Goal: Information Seeking & Learning: Compare options

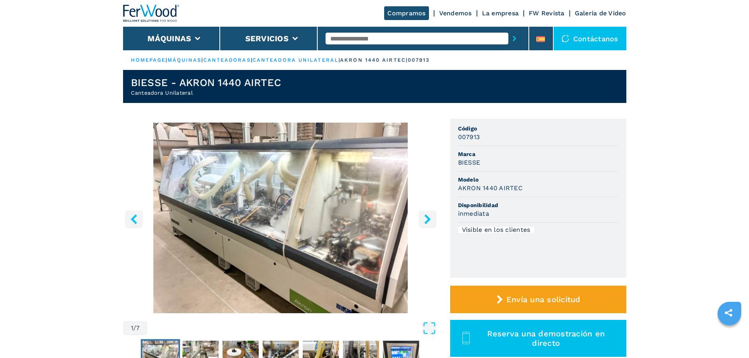
click at [348, 40] on input "text" at bounding box center [417, 39] width 183 height 12
type input "****"
click at [508, 29] on button "submit-button" at bounding box center [514, 38] width 12 height 18
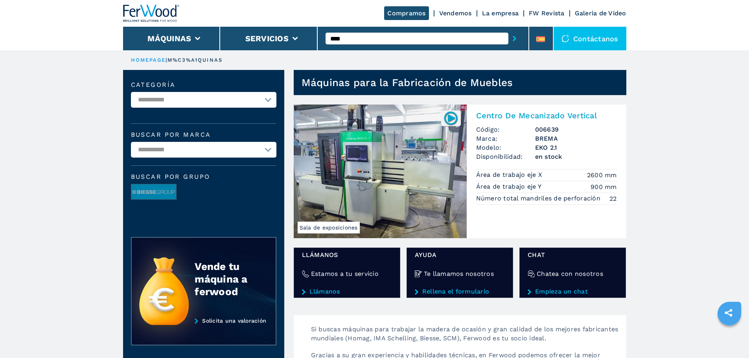
click at [357, 142] on img at bounding box center [380, 172] width 173 height 134
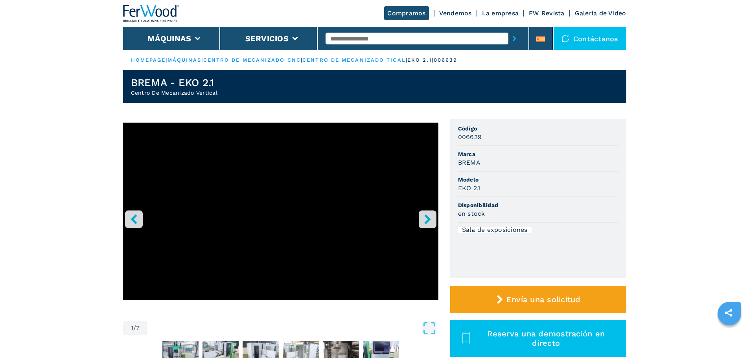
click at [425, 218] on icon "right-button" at bounding box center [428, 219] width 10 height 10
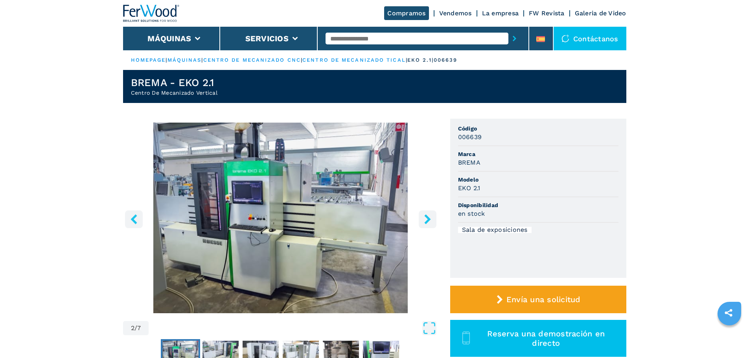
click at [426, 217] on icon "right-button" at bounding box center [427, 219] width 6 height 10
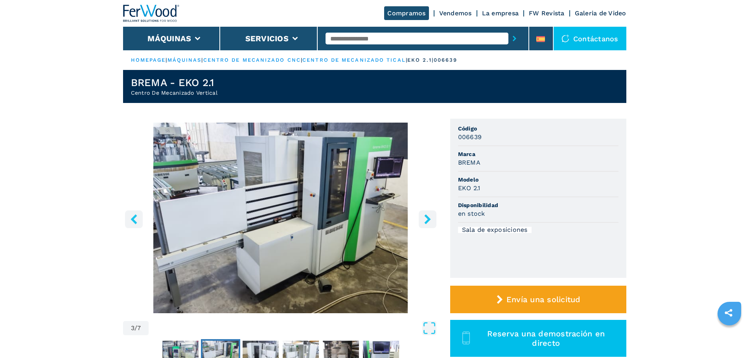
click at [426, 217] on icon "right-button" at bounding box center [427, 219] width 6 height 10
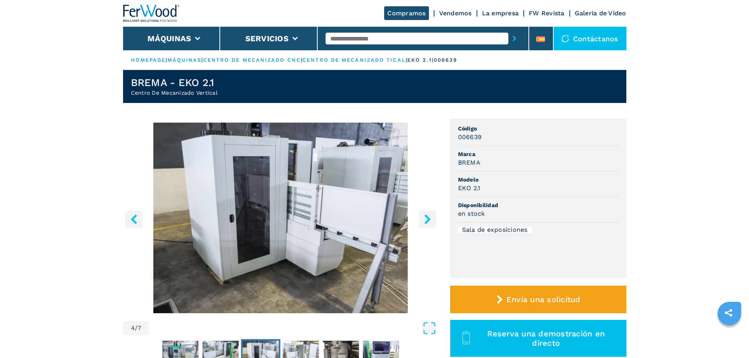
click at [426, 217] on icon "right-button" at bounding box center [427, 219] width 6 height 10
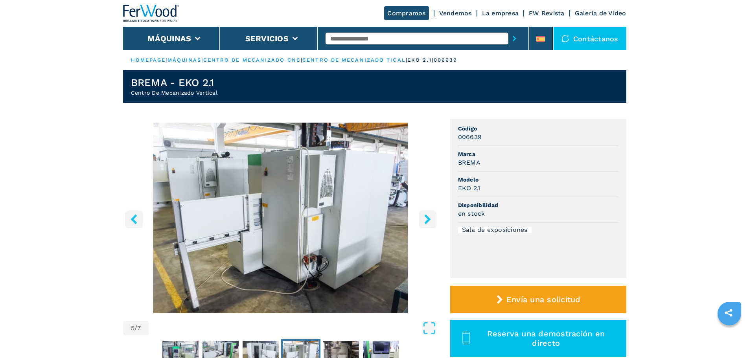
click at [426, 217] on icon "right-button" at bounding box center [427, 219] width 6 height 10
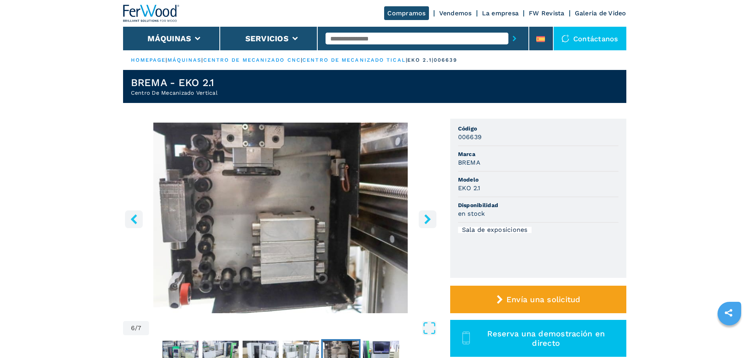
click at [426, 217] on icon "right-button" at bounding box center [427, 219] width 6 height 10
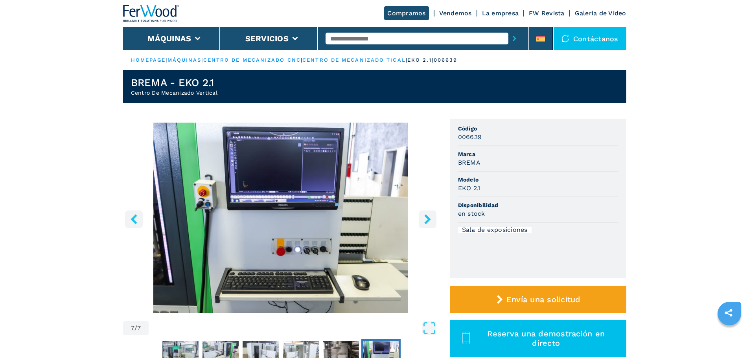
click at [426, 217] on icon "right-button" at bounding box center [427, 219] width 6 height 10
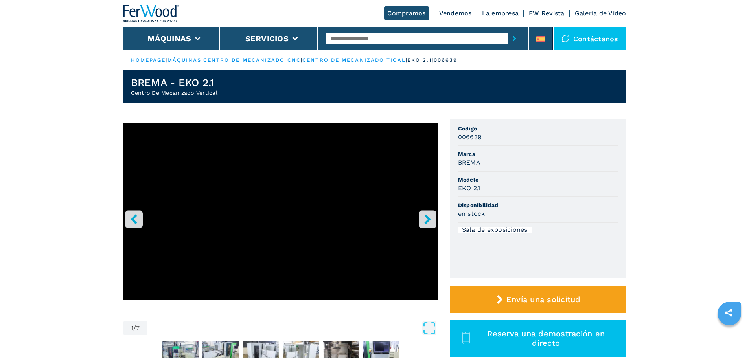
click at [426, 217] on icon "right-button" at bounding box center [427, 219] width 6 height 10
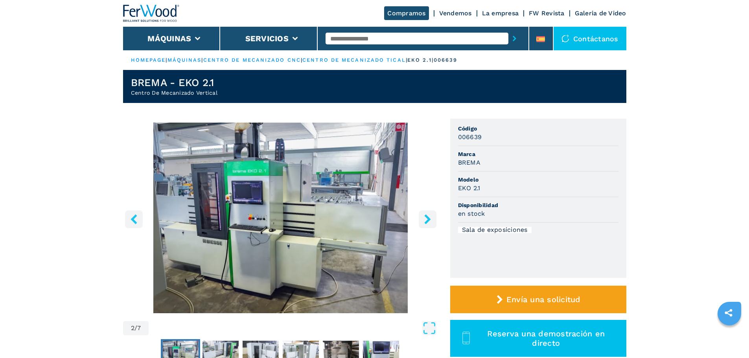
click at [334, 37] on input "text" at bounding box center [417, 39] width 183 height 12
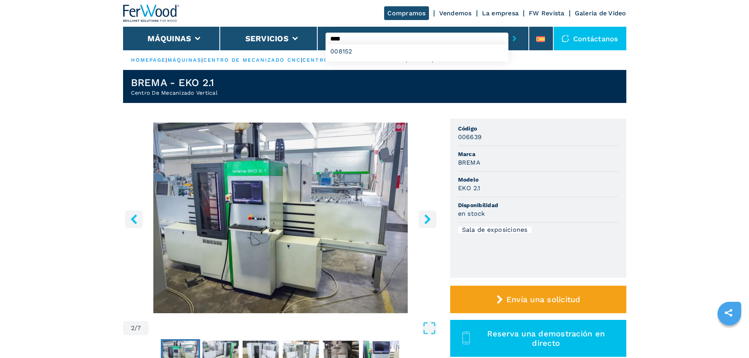
type input "****"
click at [508, 29] on button "submit-button" at bounding box center [514, 38] width 12 height 18
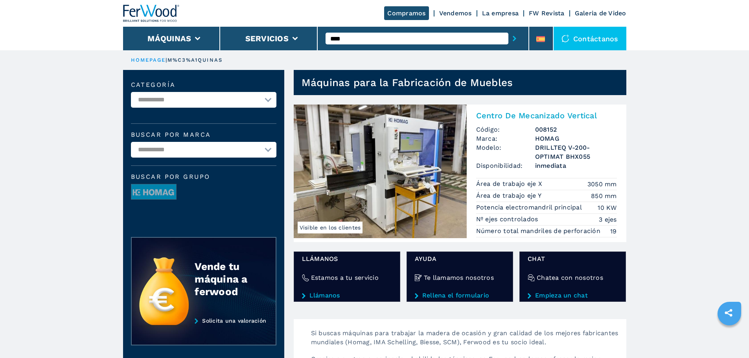
drag, startPoint x: 128, startPoint y: 8, endPoint x: 44, endPoint y: 128, distance: 146.0
click at [348, 35] on input "****" at bounding box center [417, 39] width 183 height 12
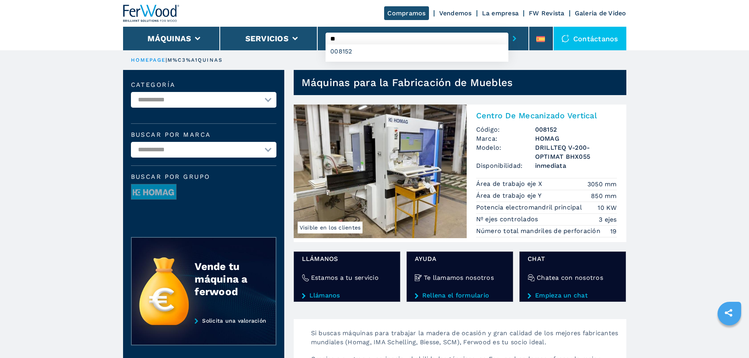
type input "*"
type input "****"
click at [508, 29] on button "submit-button" at bounding box center [514, 38] width 12 height 18
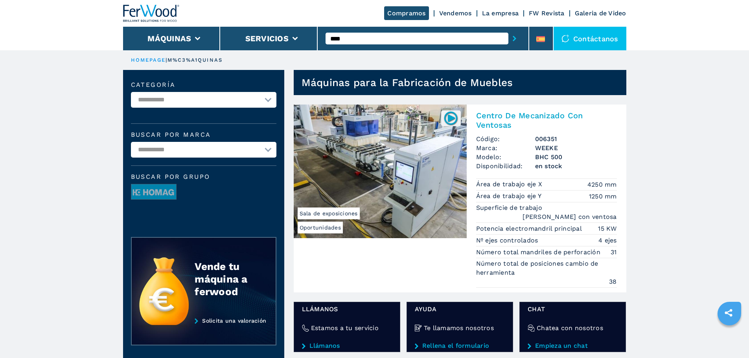
click at [383, 125] on img at bounding box center [380, 172] width 173 height 134
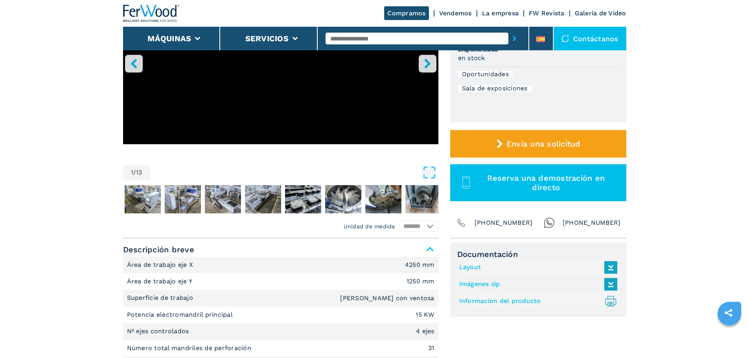
scroll to position [157, 0]
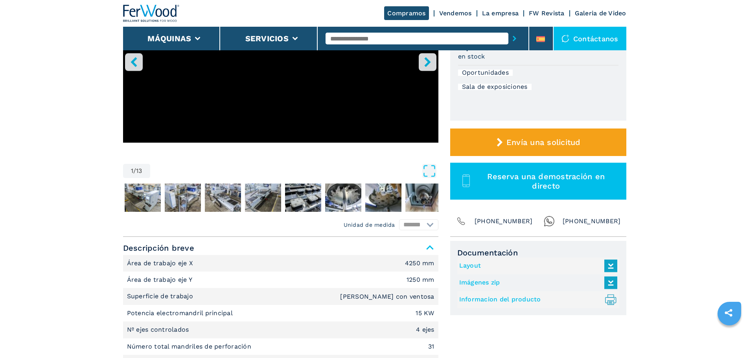
click at [488, 282] on link "Imágenes zip" at bounding box center [536, 282] width 154 height 13
click at [492, 299] on link "Informacion del producto .prefix__st0{stroke-linecap:round;stroke-linejoin:roun…" at bounding box center [536, 299] width 154 height 13
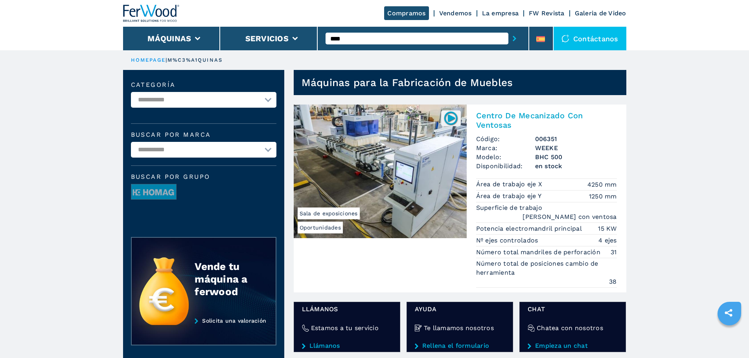
click at [265, 99] on select "**********" at bounding box center [203, 100] width 145 height 16
select select "**********"
click at [131, 92] on select "**********" at bounding box center [203, 100] width 145 height 16
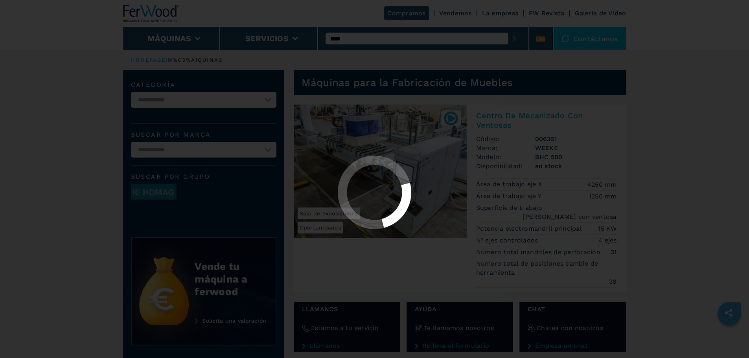
select select "**********"
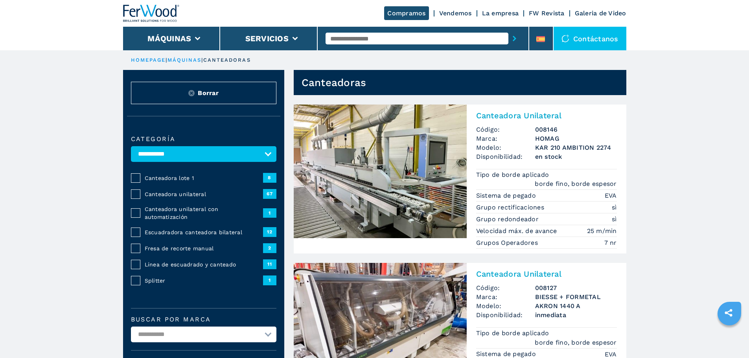
click at [164, 197] on span "Canteadora unilateral" at bounding box center [204, 194] width 118 height 8
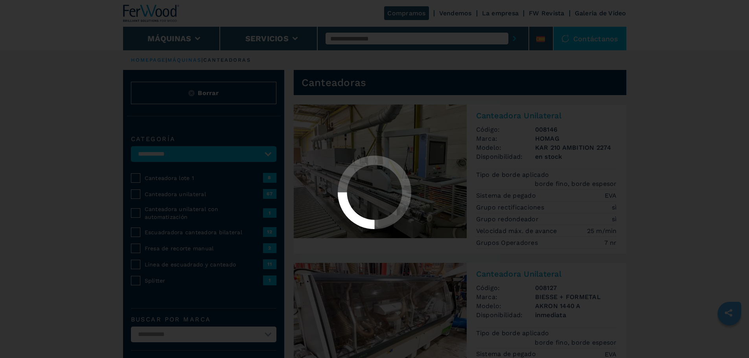
select select "**********"
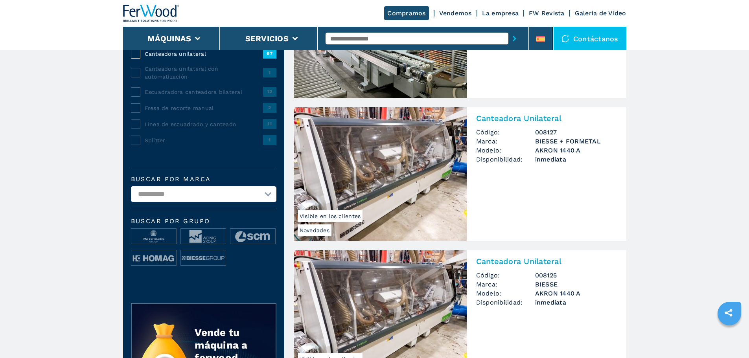
scroll to position [157, 0]
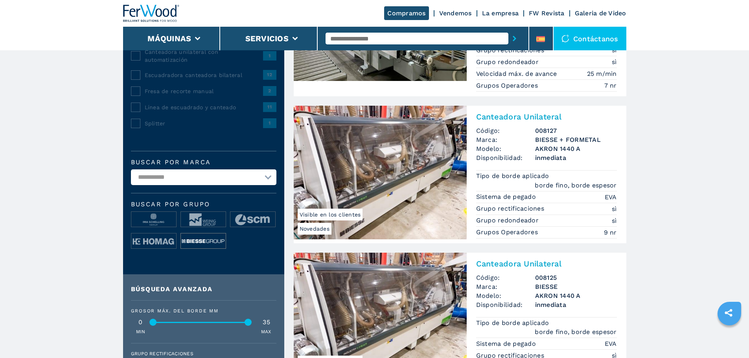
click at [197, 239] on img at bounding box center [203, 242] width 45 height 16
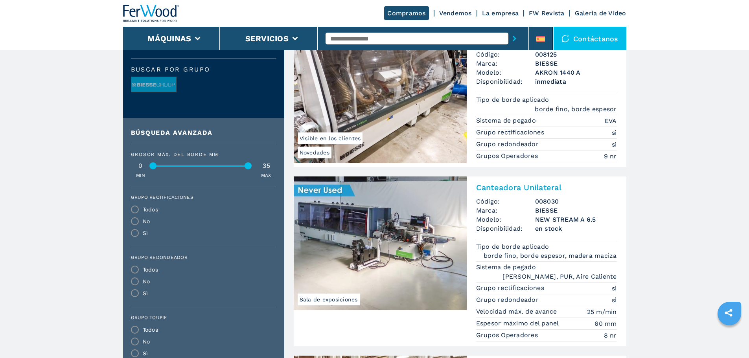
scroll to position [236, 0]
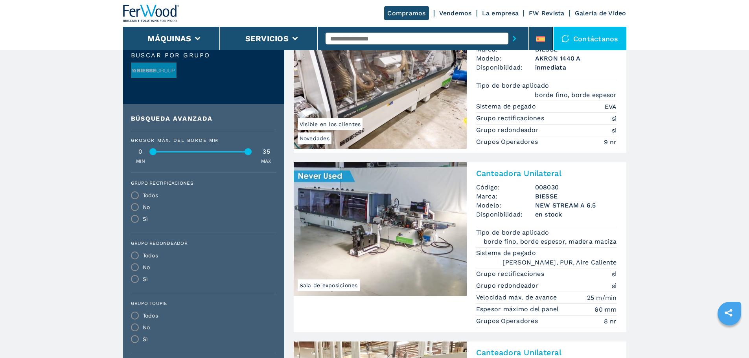
click at [344, 221] on img at bounding box center [380, 229] width 173 height 134
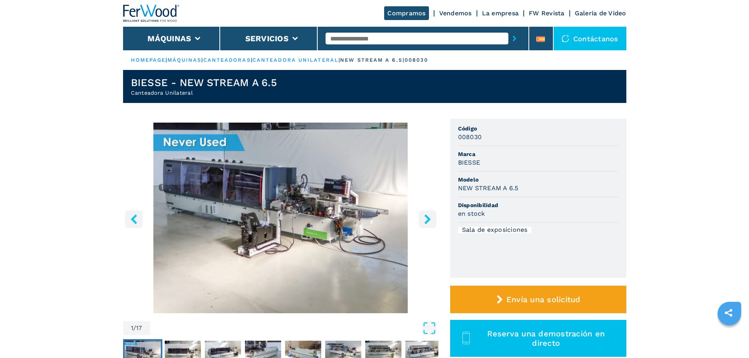
click at [346, 40] on input "text" at bounding box center [417, 39] width 183 height 12
type input "****"
click at [508, 29] on button "submit-button" at bounding box center [514, 38] width 12 height 18
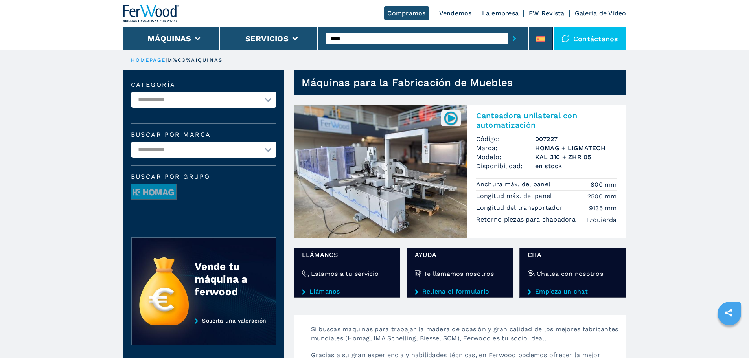
click at [366, 143] on img at bounding box center [380, 172] width 173 height 134
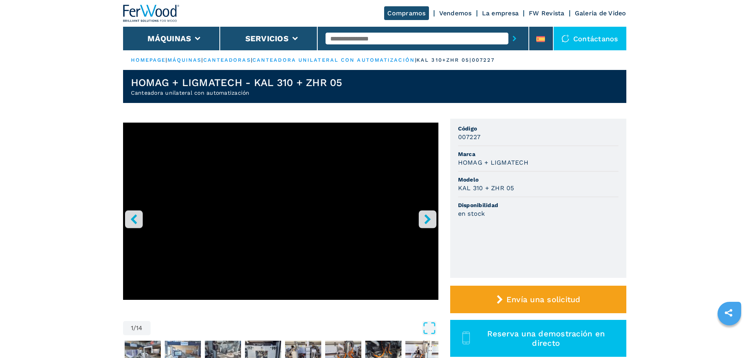
click at [429, 215] on icon "right-button" at bounding box center [428, 219] width 10 height 10
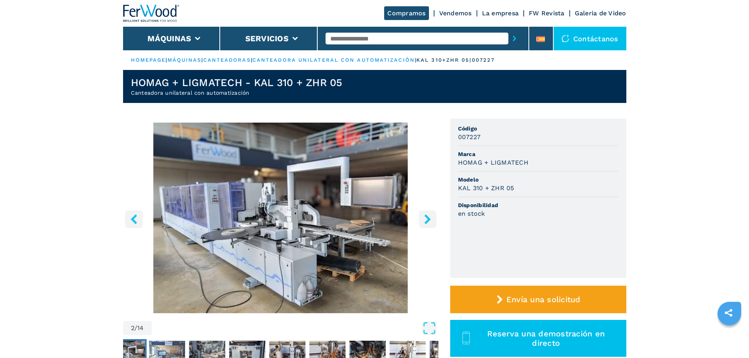
click at [429, 215] on icon "right-button" at bounding box center [428, 219] width 10 height 10
click at [431, 217] on icon "right-button" at bounding box center [428, 219] width 10 height 10
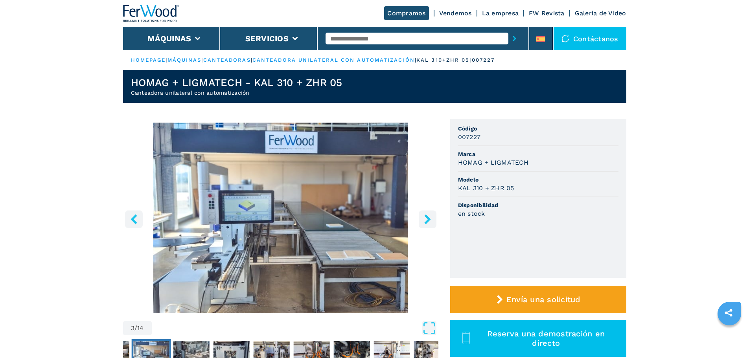
click at [428, 219] on icon "right-button" at bounding box center [427, 219] width 6 height 10
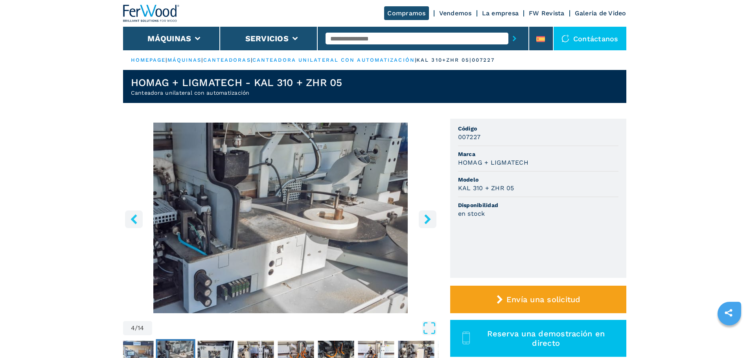
click at [428, 219] on icon "right-button" at bounding box center [427, 219] width 6 height 10
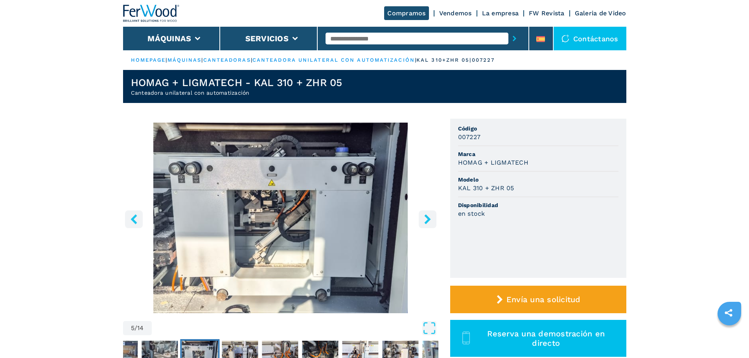
click at [428, 219] on icon "right-button" at bounding box center [427, 219] width 6 height 10
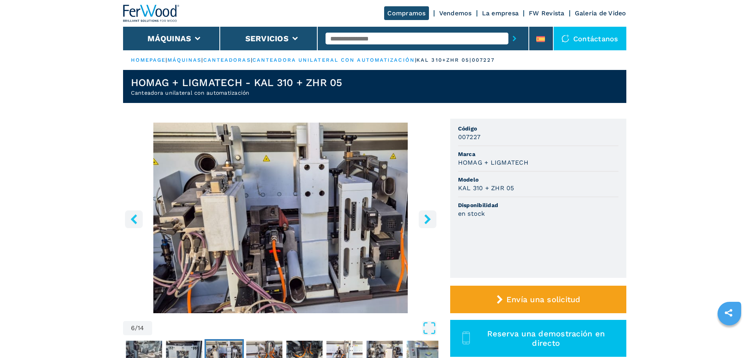
click at [428, 219] on icon "right-button" at bounding box center [427, 219] width 6 height 10
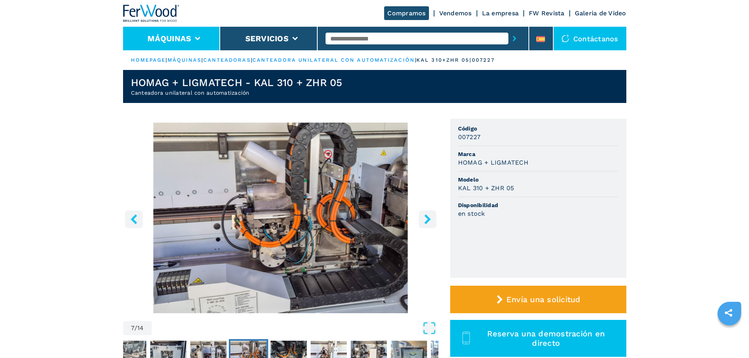
click at [198, 38] on icon at bounding box center [198, 39] width 6 height 4
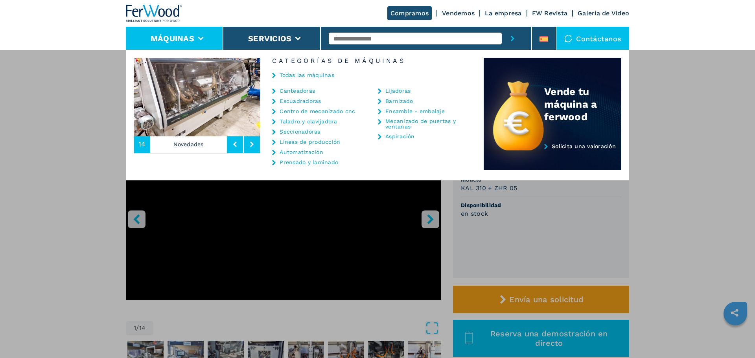
click at [308, 121] on link "Taladro y clavijadora" at bounding box center [308, 122] width 57 height 6
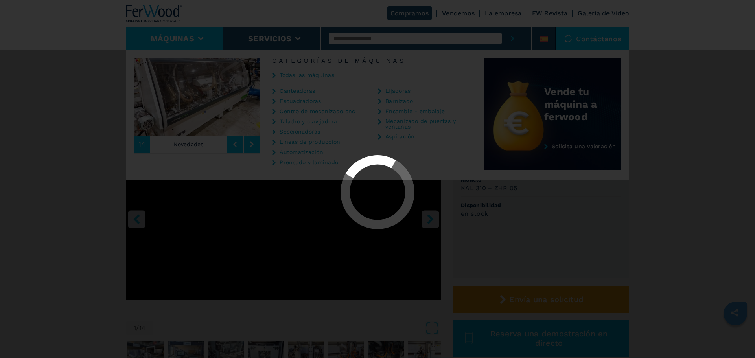
select select "**********"
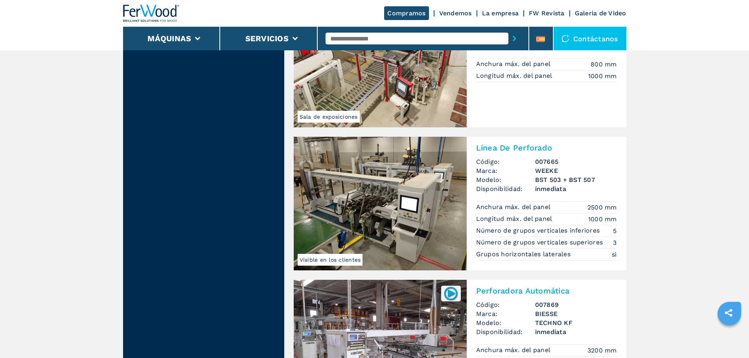
scroll to position [1651, 0]
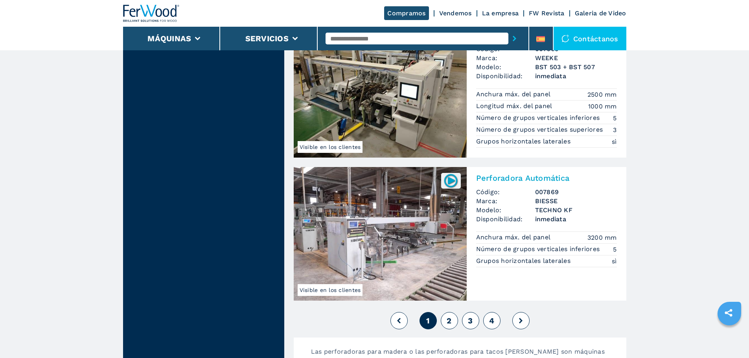
click at [521, 317] on button at bounding box center [520, 320] width 17 height 17
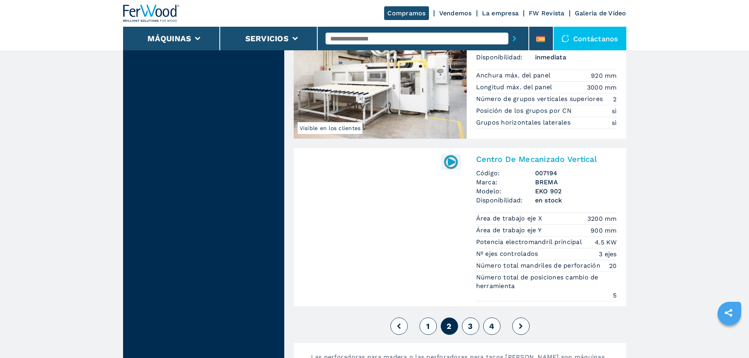
scroll to position [1769, 0]
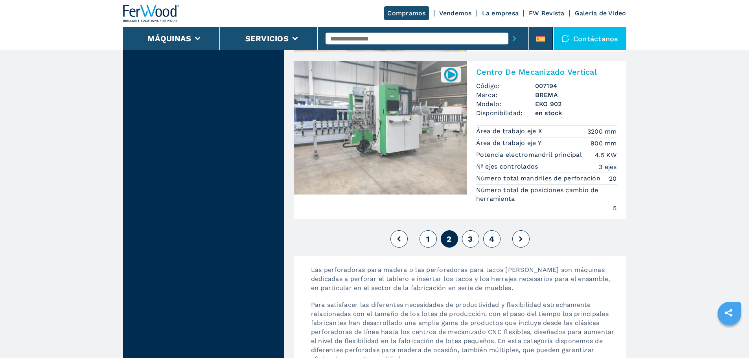
click at [468, 241] on button "3" at bounding box center [470, 238] width 17 height 17
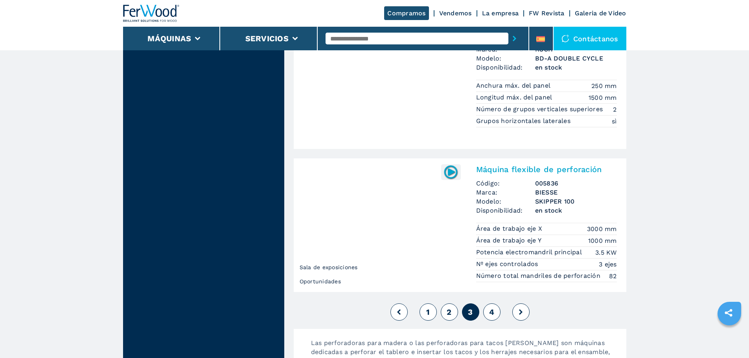
scroll to position [1651, 0]
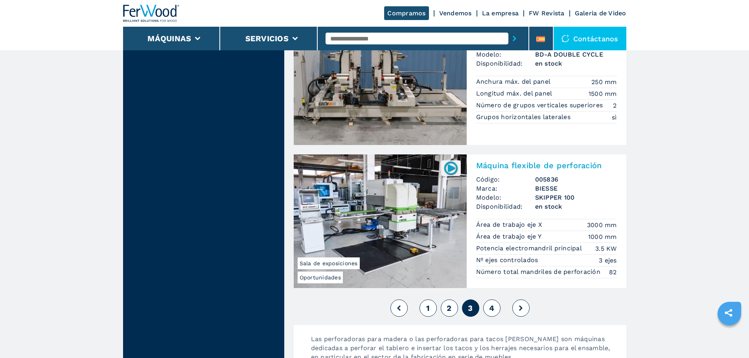
click at [487, 306] on button "4" at bounding box center [491, 308] width 17 height 17
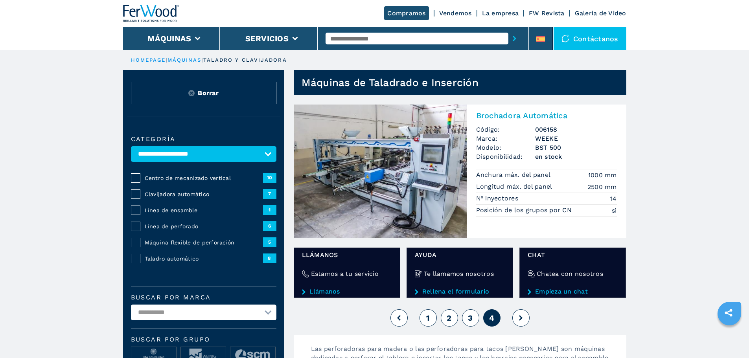
click at [471, 315] on span "3" at bounding box center [470, 317] width 5 height 9
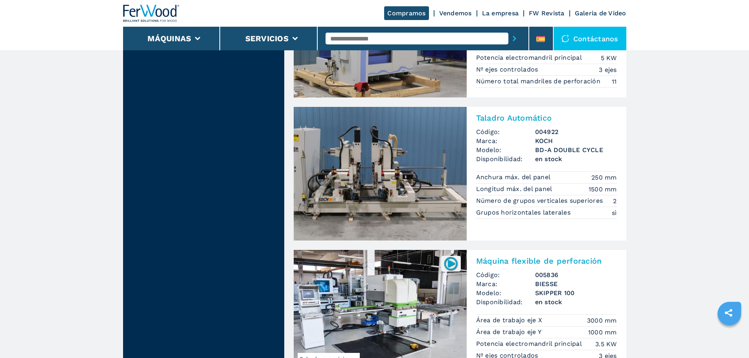
scroll to position [1651, 0]
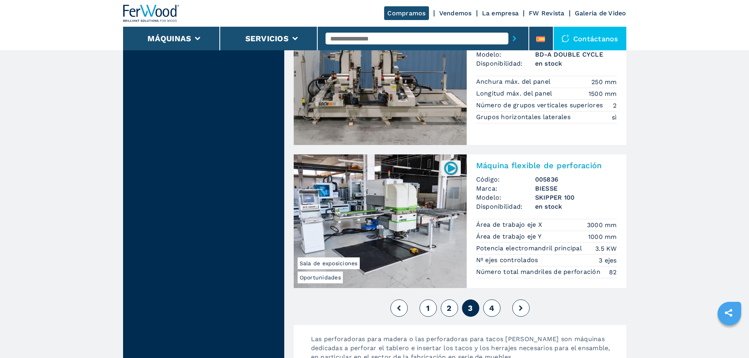
click at [450, 305] on span "2" at bounding box center [449, 308] width 5 height 9
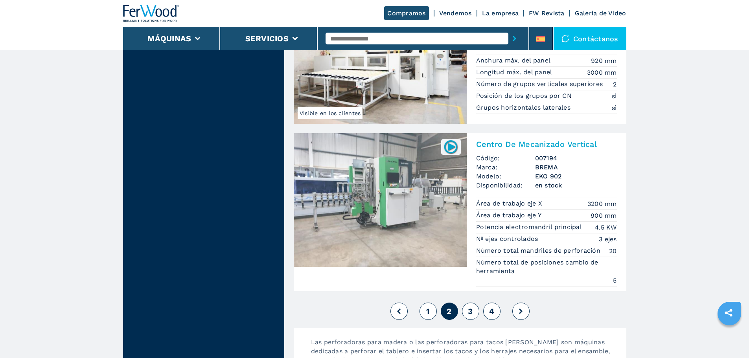
scroll to position [1730, 0]
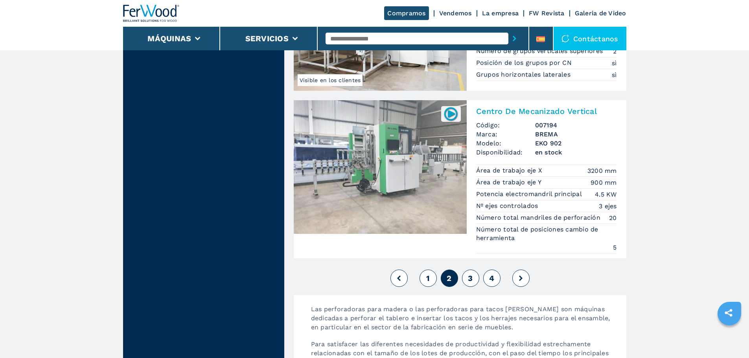
click at [428, 277] on span "1" at bounding box center [428, 278] width 4 height 9
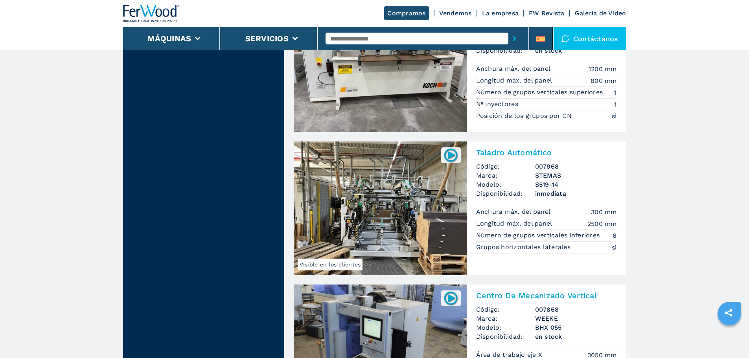
scroll to position [786, 0]
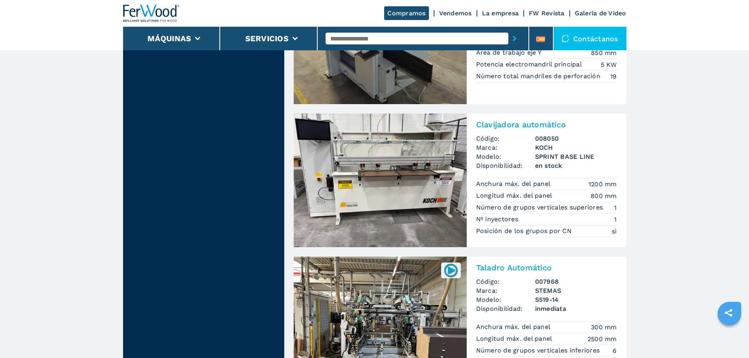
click at [368, 40] on input "text" at bounding box center [417, 39] width 183 height 12
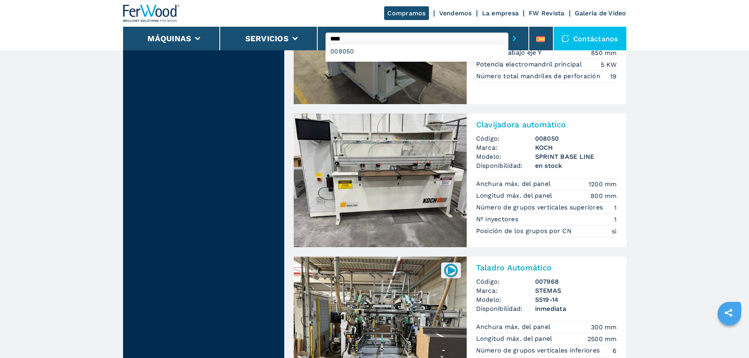
type input "****"
click at [508, 29] on button "submit-button" at bounding box center [514, 38] width 12 height 18
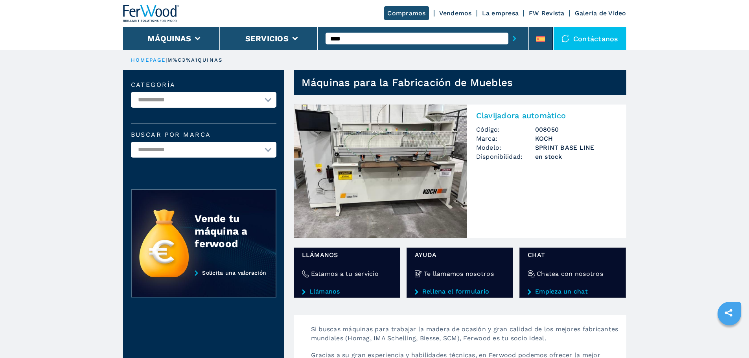
click at [328, 165] on img at bounding box center [380, 172] width 173 height 134
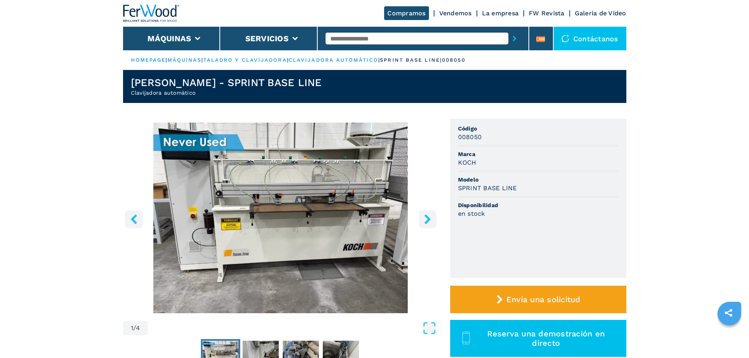
click at [346, 37] on input "text" at bounding box center [417, 39] width 183 height 12
type input "****"
click at [508, 29] on button "submit-button" at bounding box center [514, 38] width 12 height 18
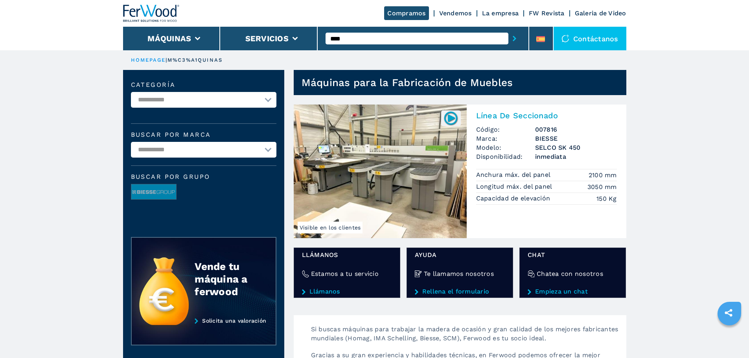
click at [353, 156] on img at bounding box center [380, 172] width 173 height 134
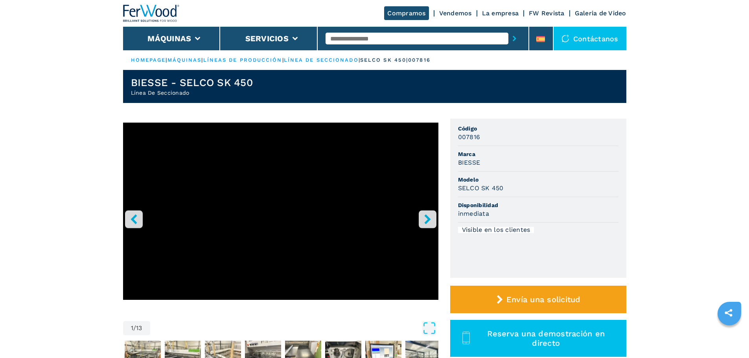
click at [431, 217] on icon "right-button" at bounding box center [428, 219] width 10 height 10
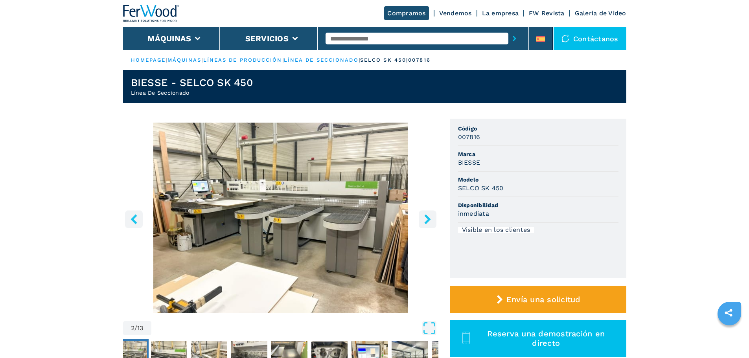
click at [431, 217] on icon "right-button" at bounding box center [428, 219] width 10 height 10
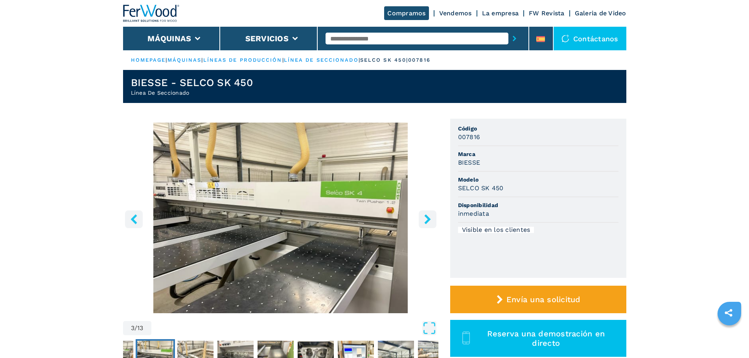
click at [431, 217] on icon "right-button" at bounding box center [428, 219] width 10 height 10
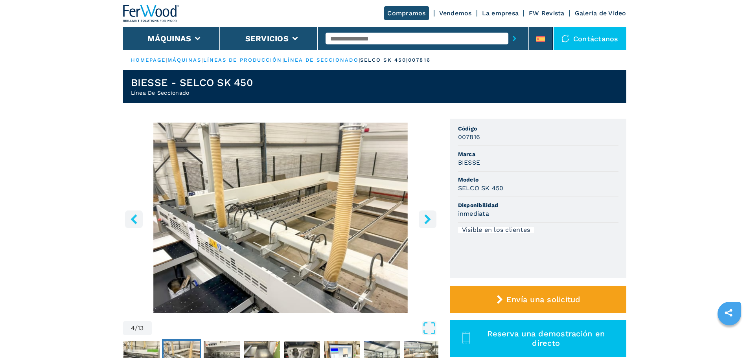
click at [431, 217] on icon "right-button" at bounding box center [428, 219] width 10 height 10
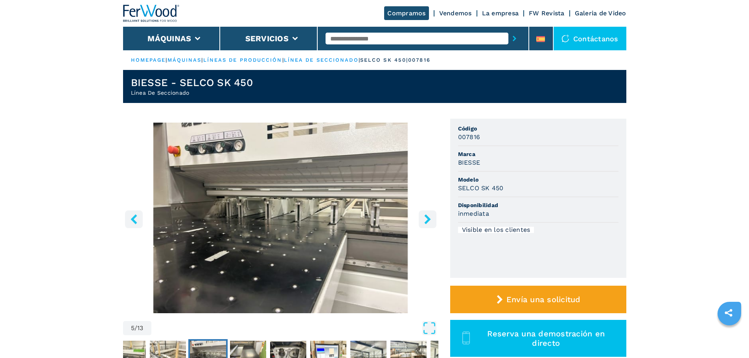
click at [431, 217] on icon "right-button" at bounding box center [428, 219] width 10 height 10
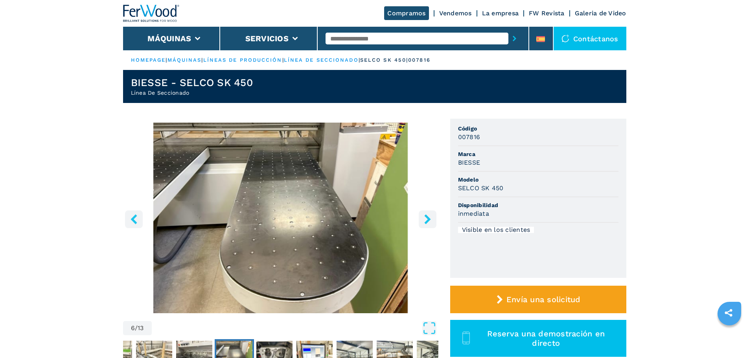
click at [431, 217] on icon "right-button" at bounding box center [428, 219] width 10 height 10
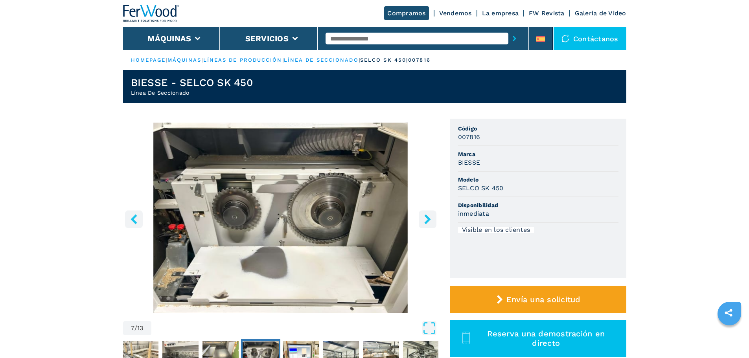
click at [431, 217] on icon "right-button" at bounding box center [428, 219] width 10 height 10
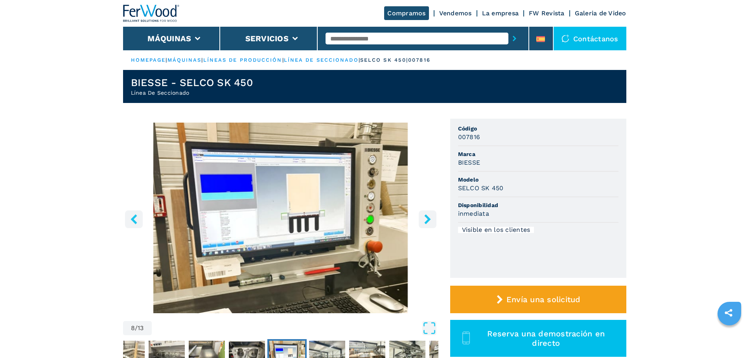
click at [431, 217] on icon "right-button" at bounding box center [428, 219] width 10 height 10
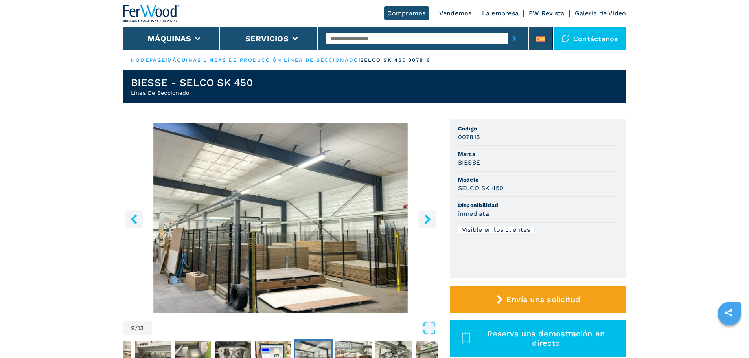
click at [431, 217] on icon "right-button" at bounding box center [428, 219] width 10 height 10
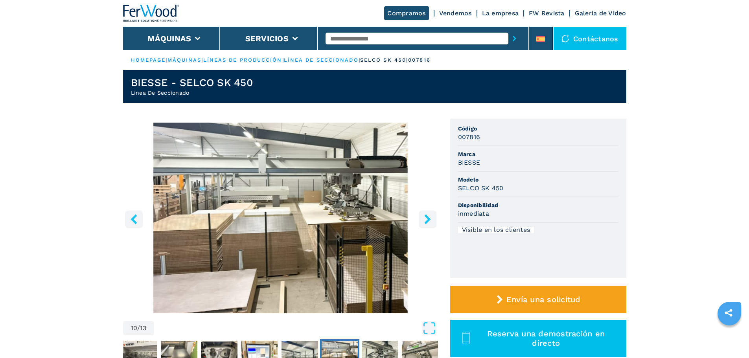
click at [431, 217] on icon "right-button" at bounding box center [428, 219] width 10 height 10
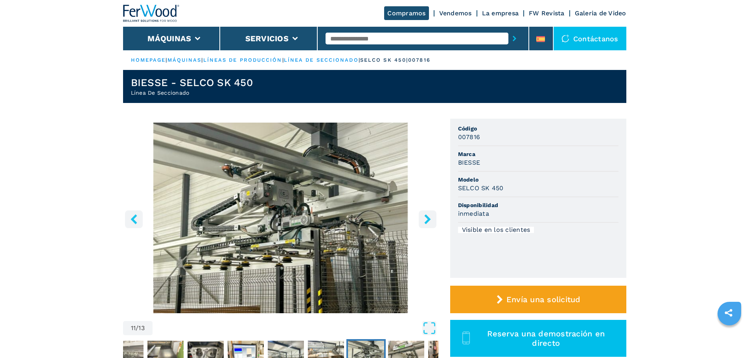
click at [431, 217] on icon "right-button" at bounding box center [428, 219] width 10 height 10
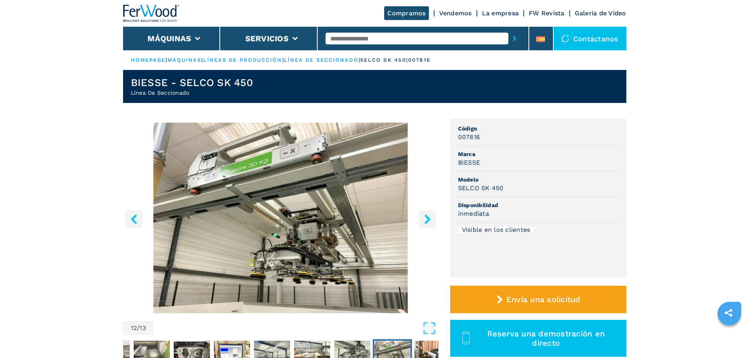
click at [431, 217] on icon "right-button" at bounding box center [428, 219] width 10 height 10
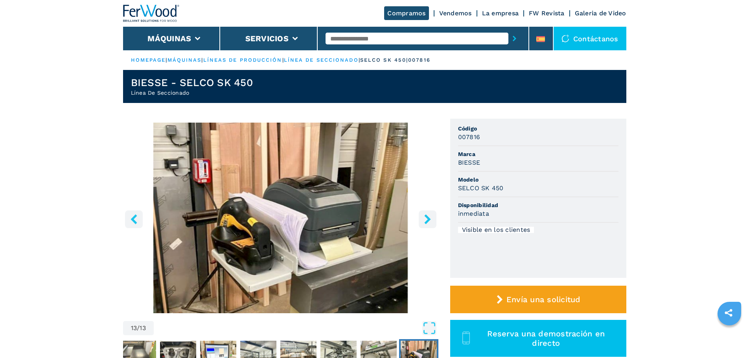
click at [431, 217] on icon "right-button" at bounding box center [428, 219] width 10 height 10
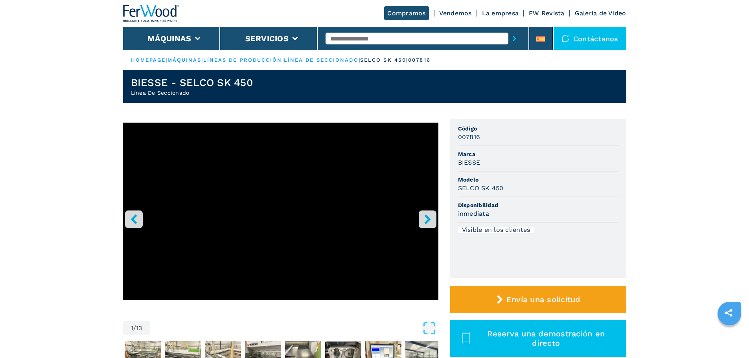
click at [342, 37] on input "text" at bounding box center [417, 39] width 183 height 12
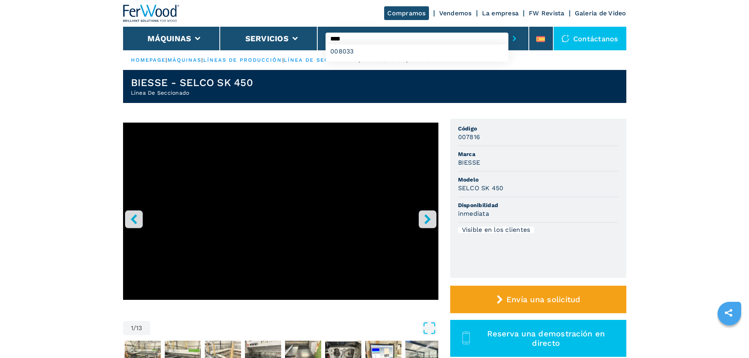
type input "****"
click at [508, 29] on button "submit-button" at bounding box center [514, 38] width 12 height 18
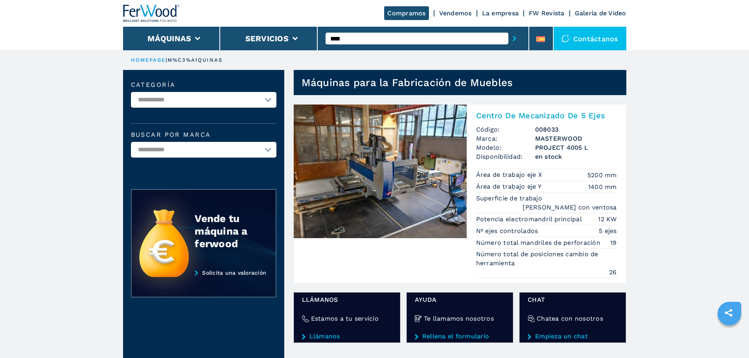
click at [349, 40] on input "****" at bounding box center [417, 39] width 183 height 12
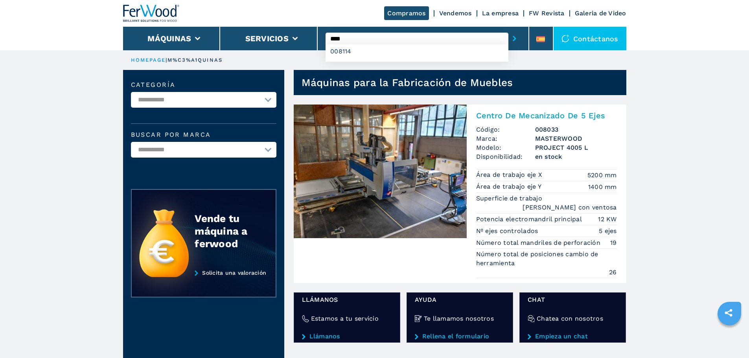
click at [508, 29] on button "submit-button" at bounding box center [514, 38] width 12 height 18
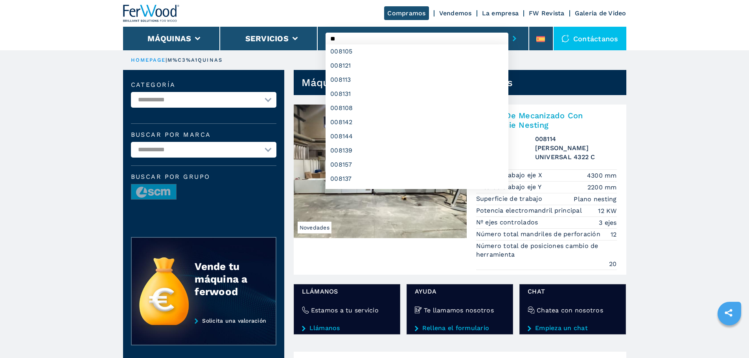
click at [352, 35] on input "**" at bounding box center [417, 39] width 183 height 12
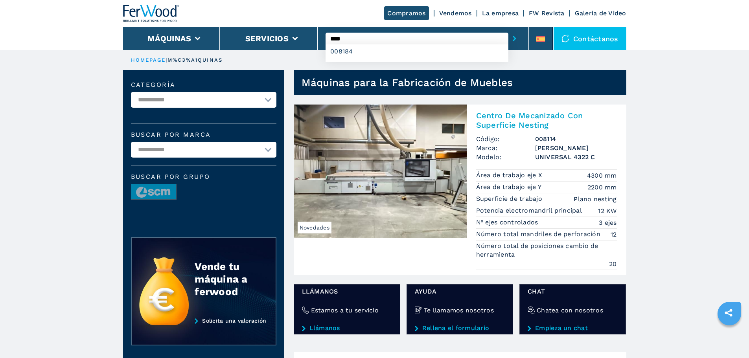
type input "****"
click at [508, 29] on button "submit-button" at bounding box center [514, 38] width 12 height 18
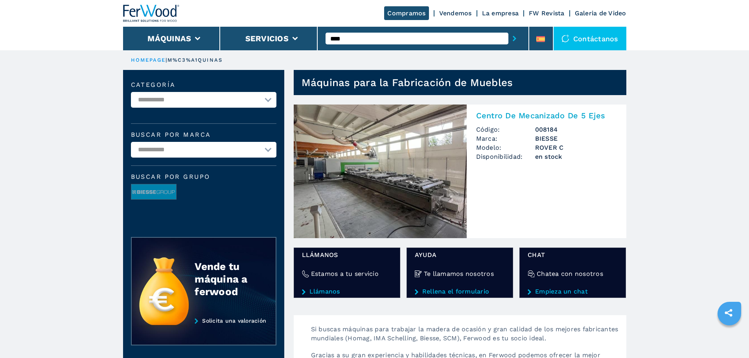
click at [381, 170] on img at bounding box center [380, 172] width 173 height 134
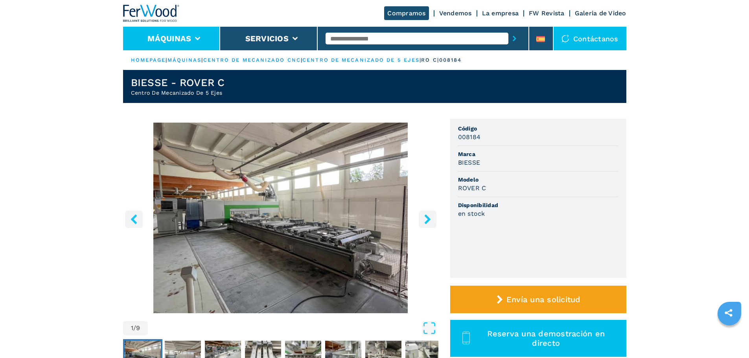
click at [197, 34] on li "Máquinas" at bounding box center [172, 39] width 98 height 24
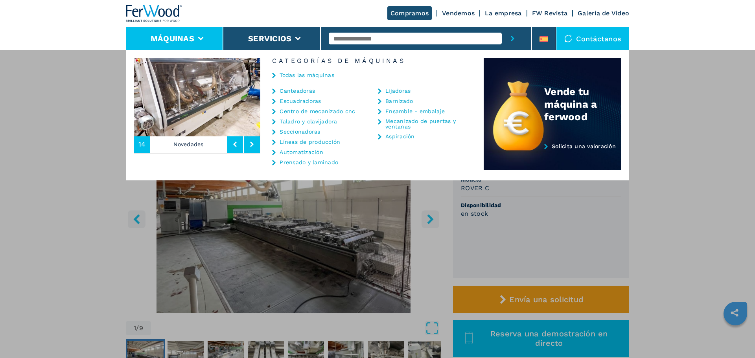
click at [299, 112] on link "Centro de mecanizado cnc" at bounding box center [317, 112] width 75 height 6
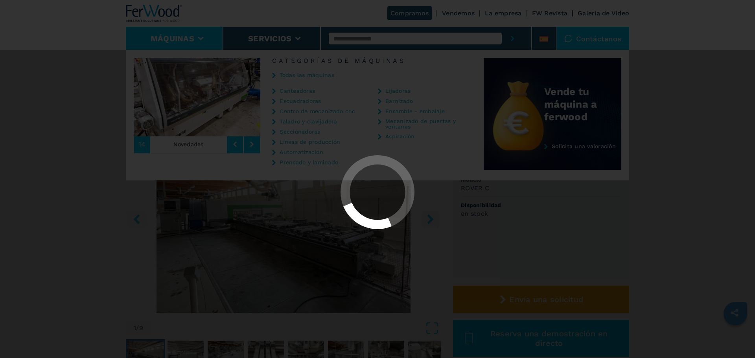
select select "**********"
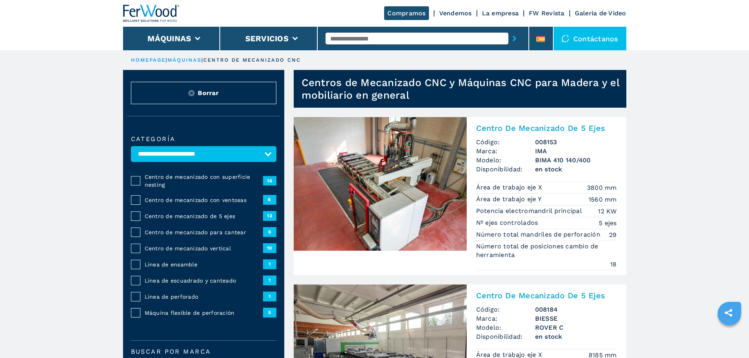
click at [191, 220] on span "Centro de mecanizado de 5 ejes" at bounding box center [204, 216] width 118 height 8
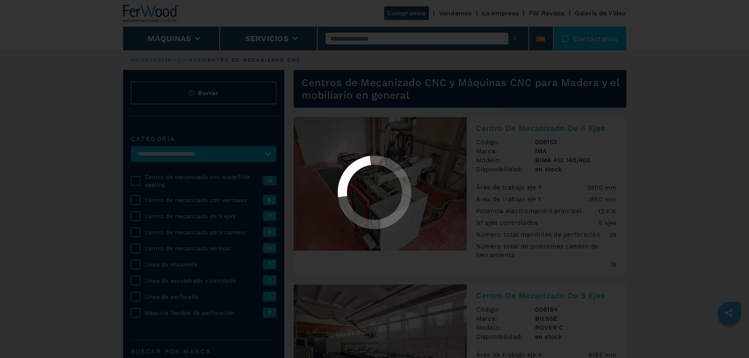
select select "**********"
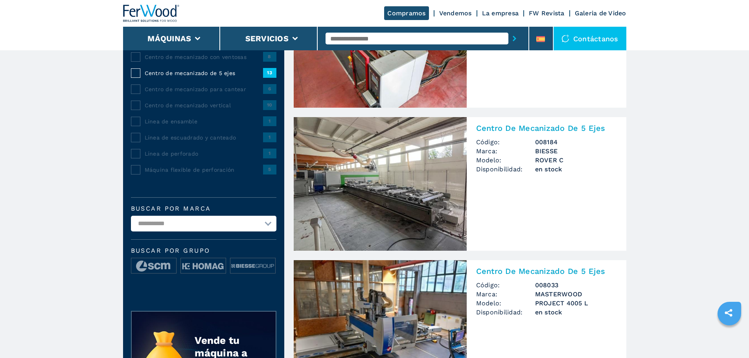
scroll to position [157, 0]
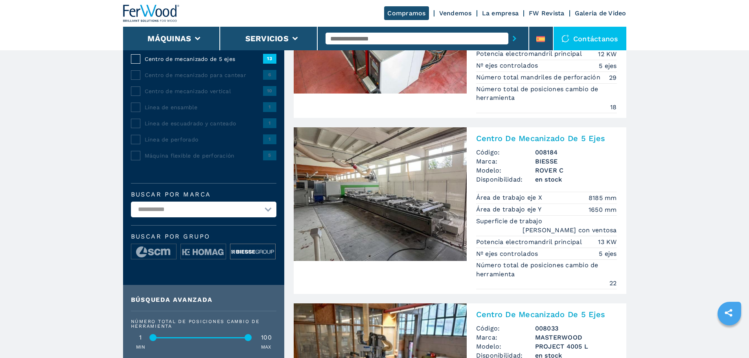
click at [244, 256] on img at bounding box center [252, 252] width 45 height 16
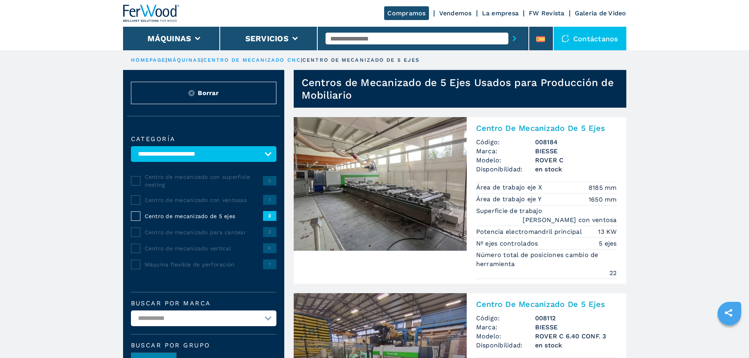
click at [377, 205] on img at bounding box center [380, 184] width 173 height 134
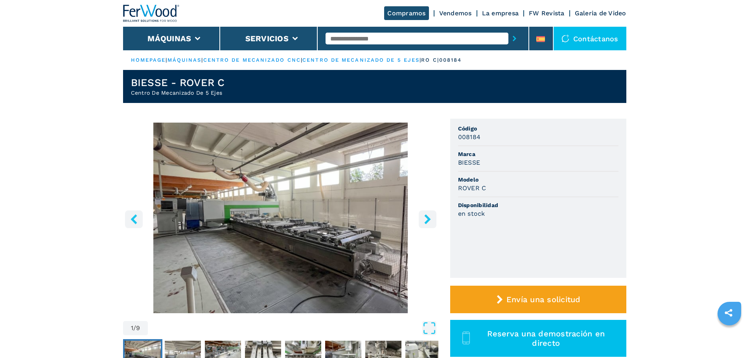
click at [425, 219] on icon "right-button" at bounding box center [428, 219] width 10 height 10
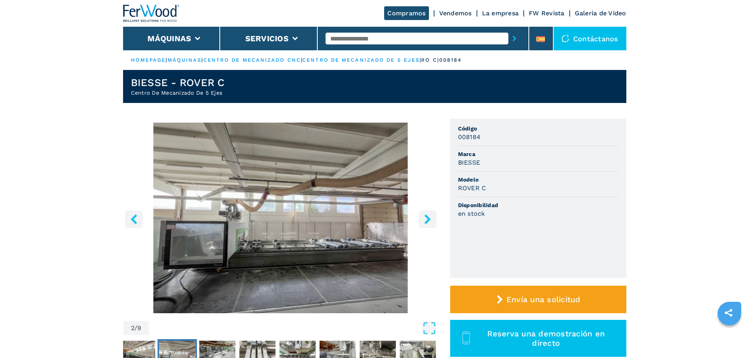
click at [424, 218] on icon "right-button" at bounding box center [428, 219] width 10 height 10
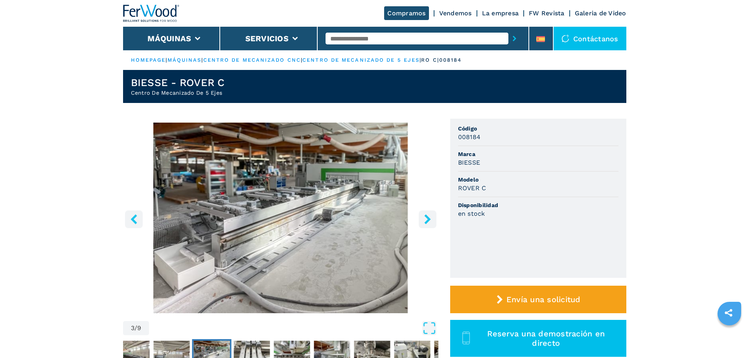
click at [424, 218] on icon "right-button" at bounding box center [428, 219] width 10 height 10
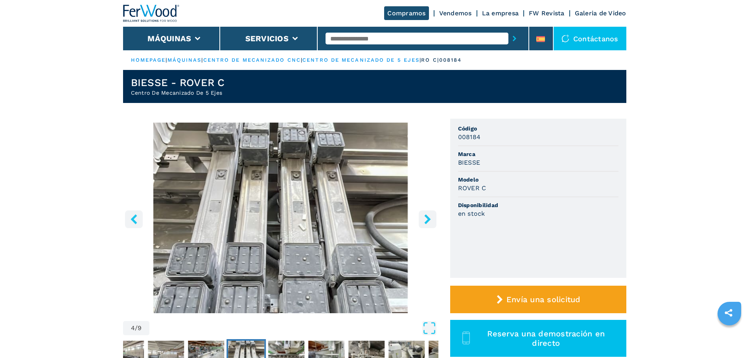
click at [424, 218] on icon "right-button" at bounding box center [428, 219] width 10 height 10
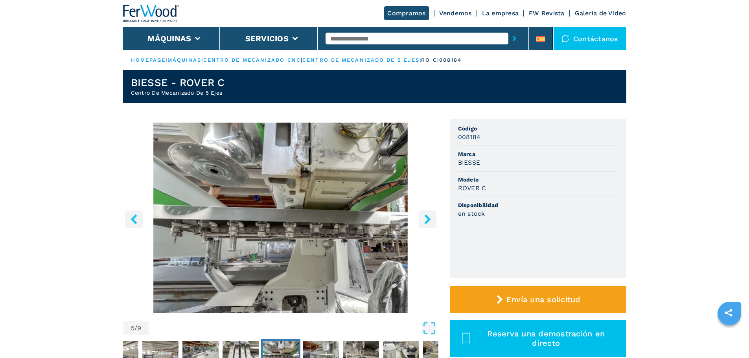
click at [424, 218] on icon "right-button" at bounding box center [428, 219] width 10 height 10
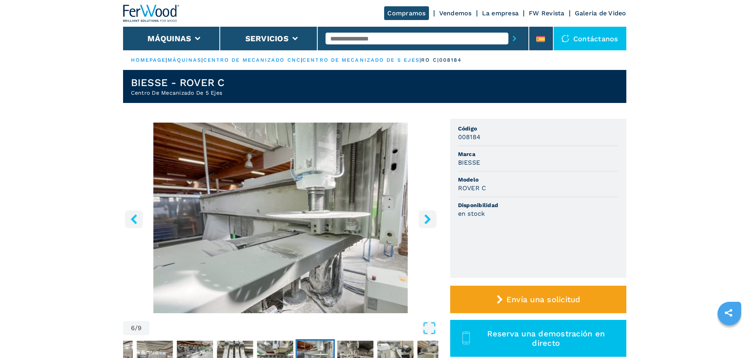
click at [424, 218] on icon "right-button" at bounding box center [428, 219] width 10 height 10
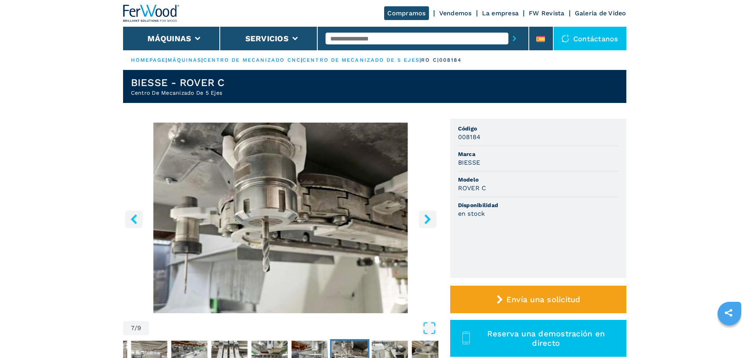
click at [424, 218] on icon "right-button" at bounding box center [428, 219] width 10 height 10
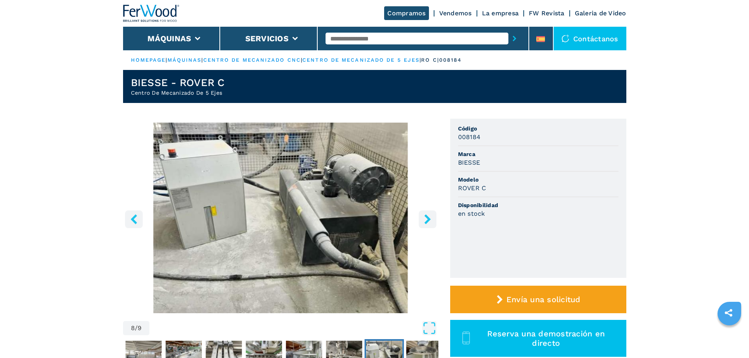
click at [424, 218] on icon "right-button" at bounding box center [428, 219] width 10 height 10
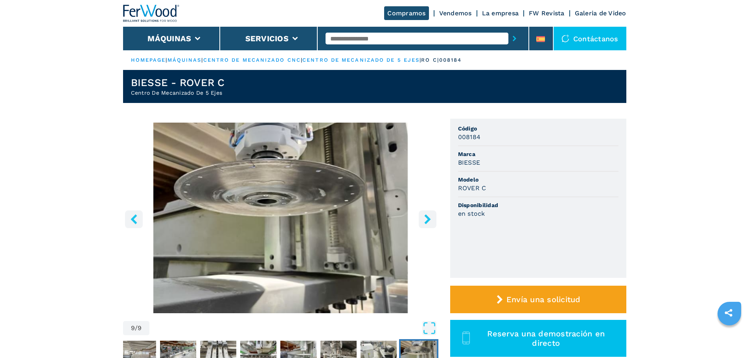
click at [424, 218] on icon "right-button" at bounding box center [428, 219] width 10 height 10
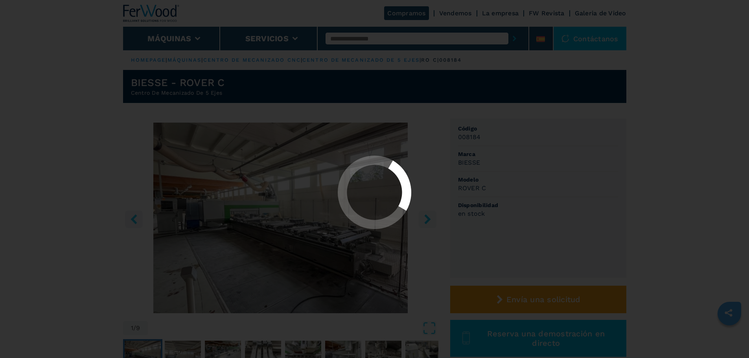
select select "**********"
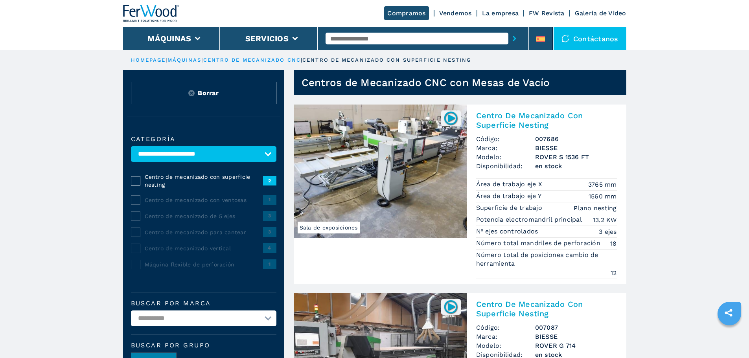
click at [223, 204] on span "Centro de mecanizado con ventosas" at bounding box center [204, 200] width 118 height 8
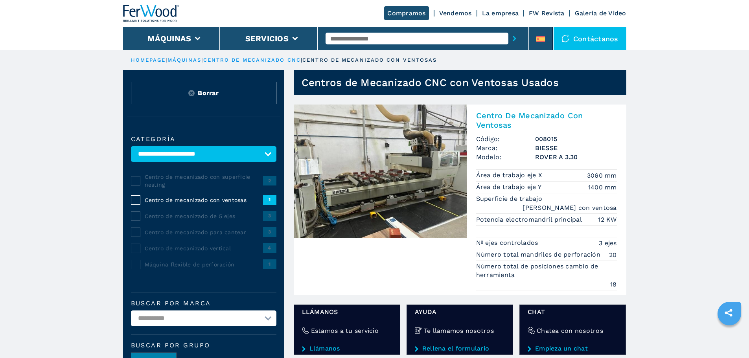
click at [198, 220] on span "Centro de mecanizado de 5 ejes" at bounding box center [204, 216] width 118 height 8
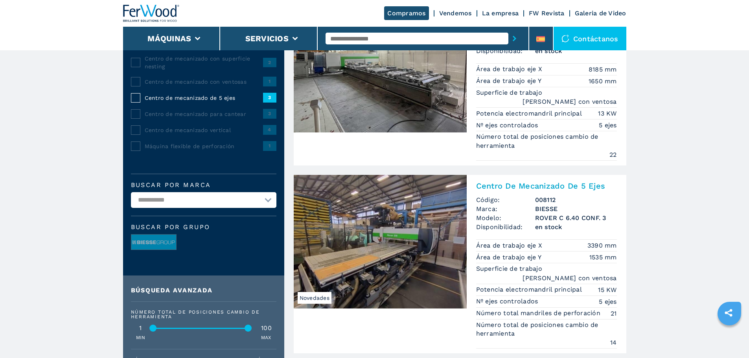
scroll to position [118, 0]
click at [180, 85] on span "Centro de mecanizado con ventosas" at bounding box center [204, 82] width 118 height 8
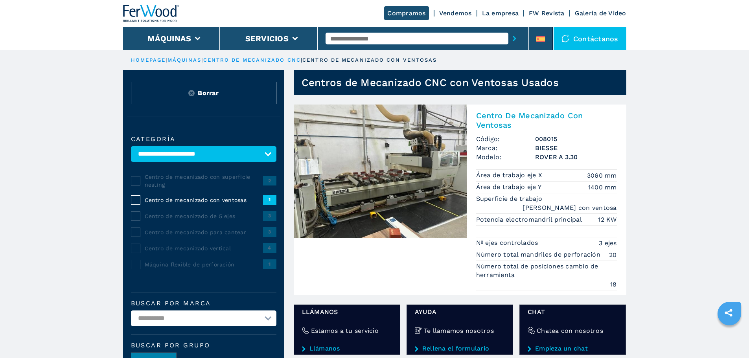
click at [186, 185] on span "Centro de mecanizado con superficie nesting" at bounding box center [204, 181] width 118 height 16
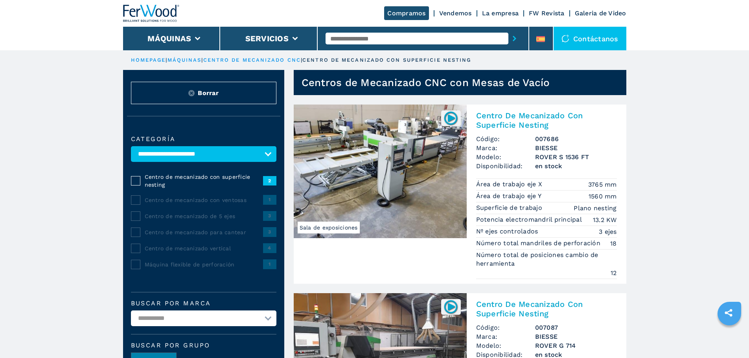
click at [217, 204] on span "Centro de mecanizado con ventosas" at bounding box center [204, 200] width 118 height 8
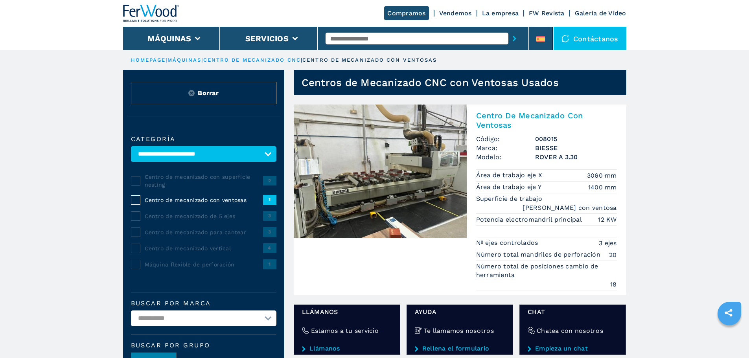
click at [193, 220] on span "Centro de mecanizado de 5 ejes" at bounding box center [204, 216] width 118 height 8
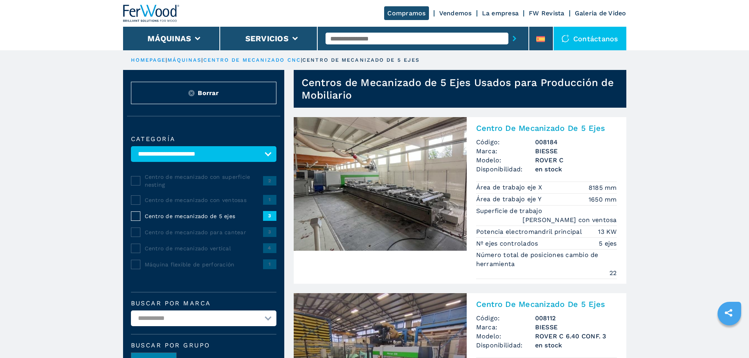
click at [188, 182] on span "Centro de mecanizado con superficie nesting" at bounding box center [204, 181] width 118 height 16
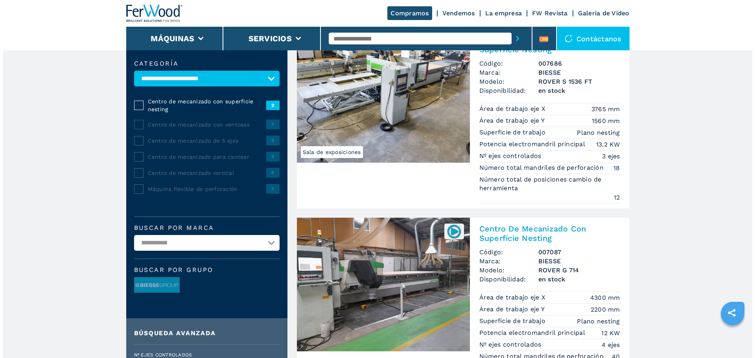
scroll to position [197, 0]
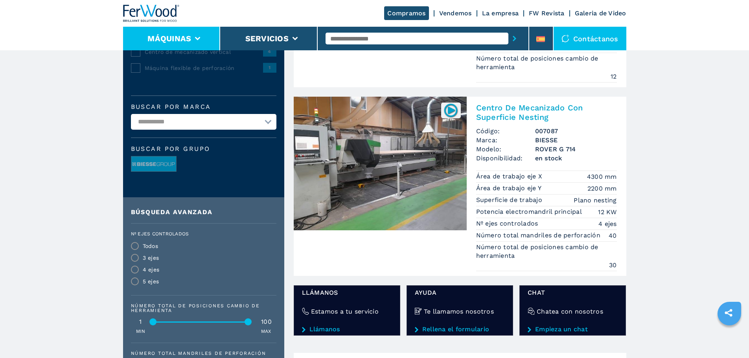
click at [198, 38] on icon at bounding box center [198, 39] width 6 height 4
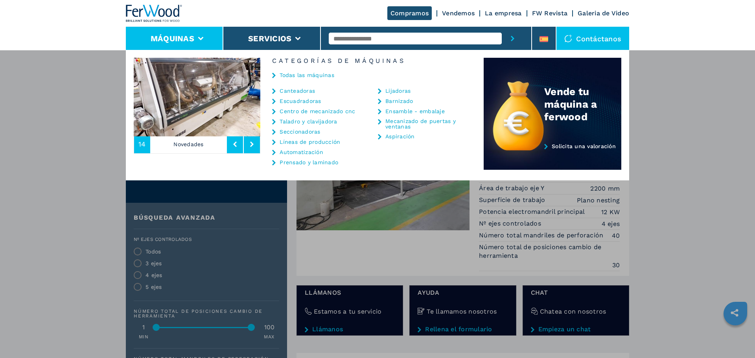
click at [295, 91] on link "Canteadoras" at bounding box center [297, 91] width 35 height 6
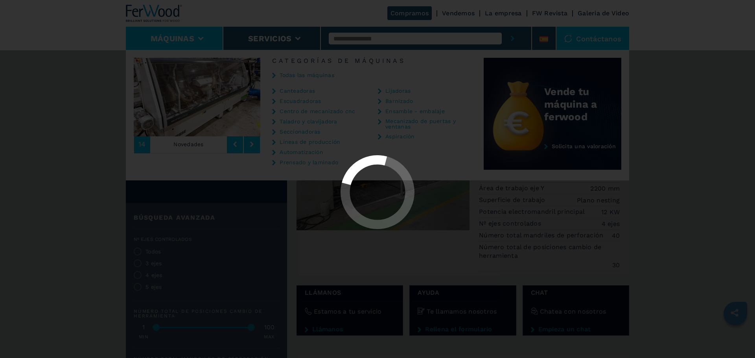
select select "**********"
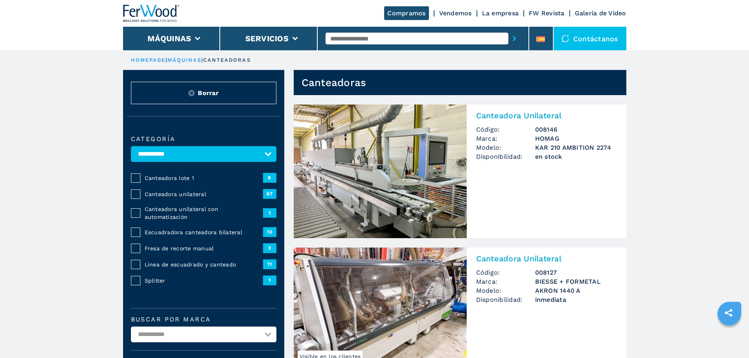
click at [177, 182] on span "Canteadora lote 1" at bounding box center [204, 178] width 118 height 8
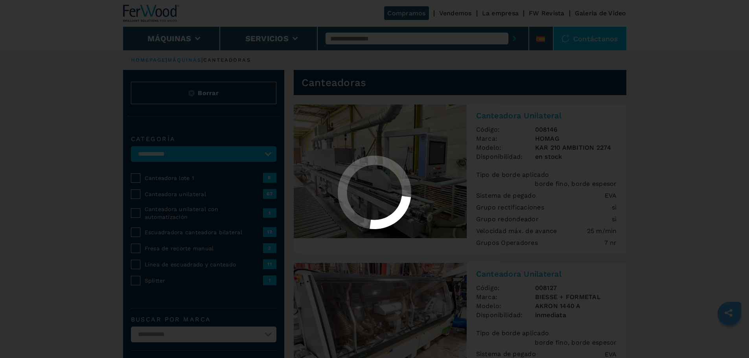
select select "**********"
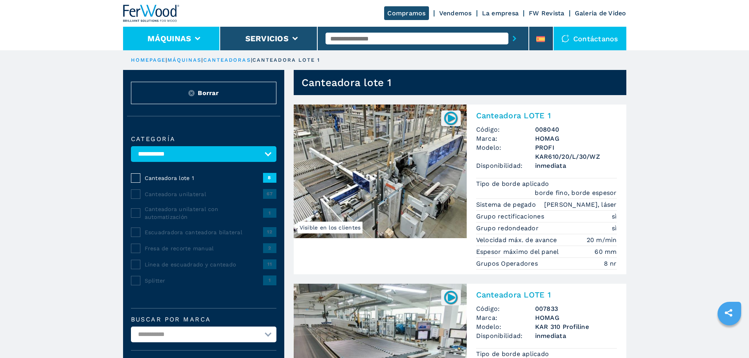
click at [176, 40] on button "Máquinas" at bounding box center [169, 38] width 44 height 9
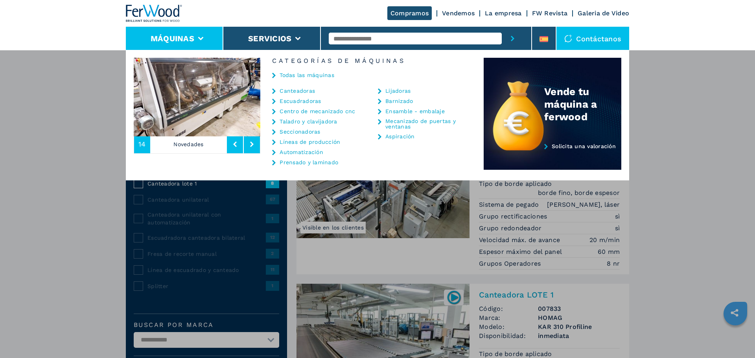
click at [400, 92] on link "Lijadoras" at bounding box center [397, 91] width 25 height 6
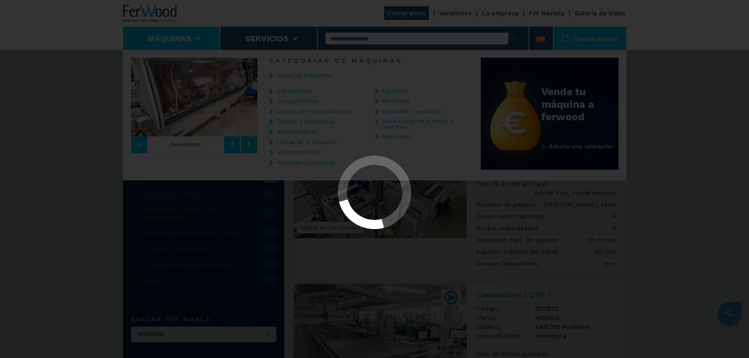
select select "*********"
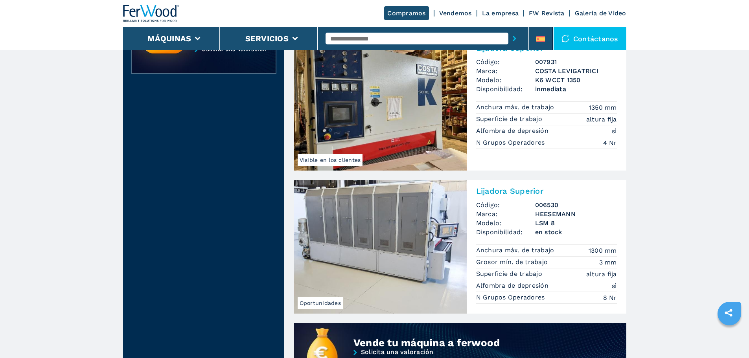
scroll to position [236, 0]
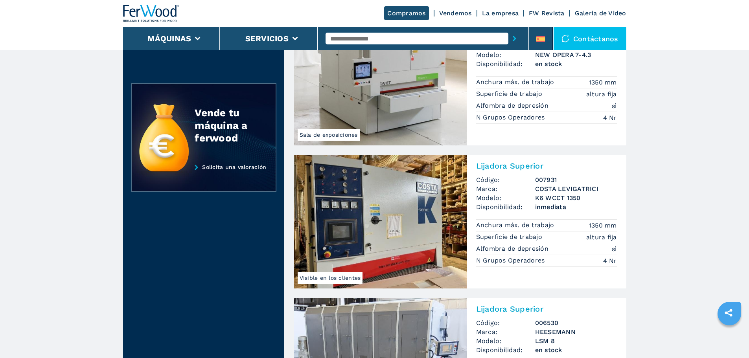
click at [372, 179] on img at bounding box center [380, 222] width 173 height 134
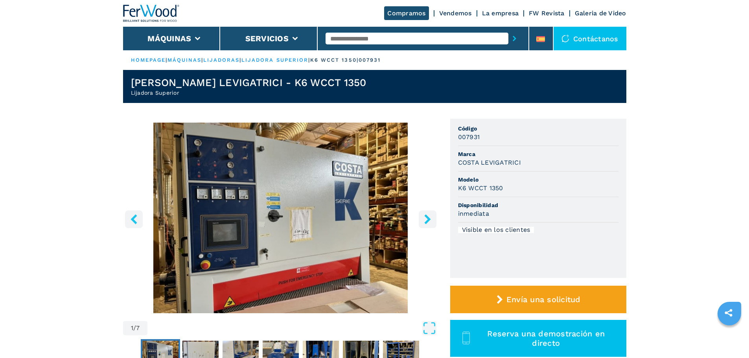
click at [425, 222] on icon "right-button" at bounding box center [427, 219] width 6 height 10
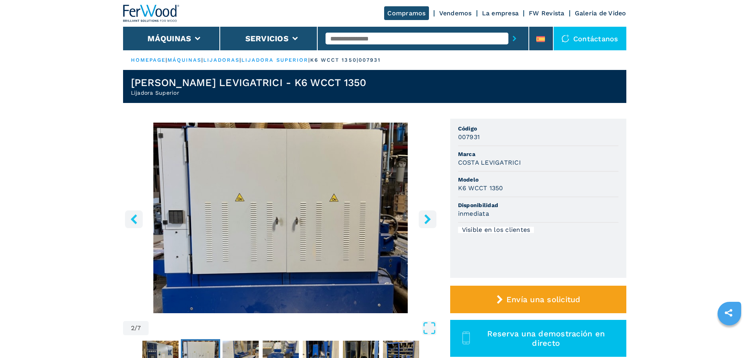
click at [425, 222] on icon "right-button" at bounding box center [427, 219] width 6 height 10
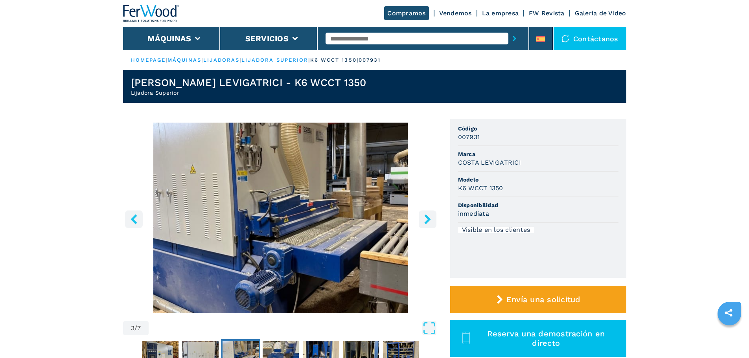
click at [425, 221] on icon "right-button" at bounding box center [428, 219] width 10 height 10
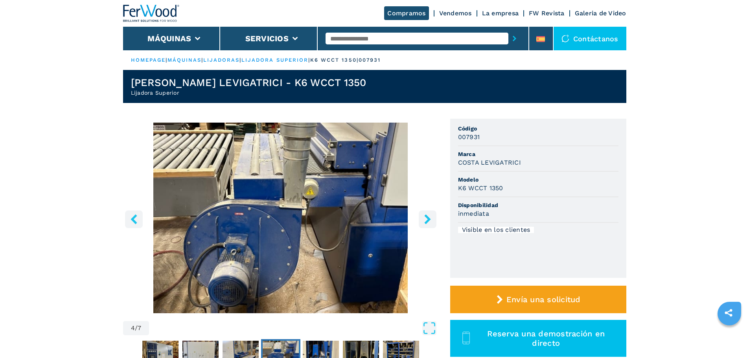
click at [425, 221] on icon "right-button" at bounding box center [428, 219] width 10 height 10
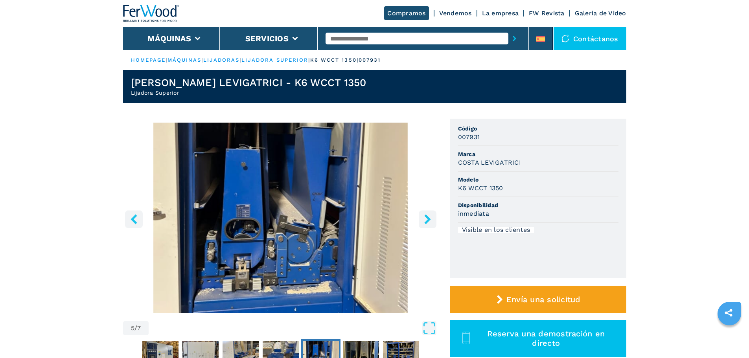
click at [425, 221] on icon "right-button" at bounding box center [428, 219] width 10 height 10
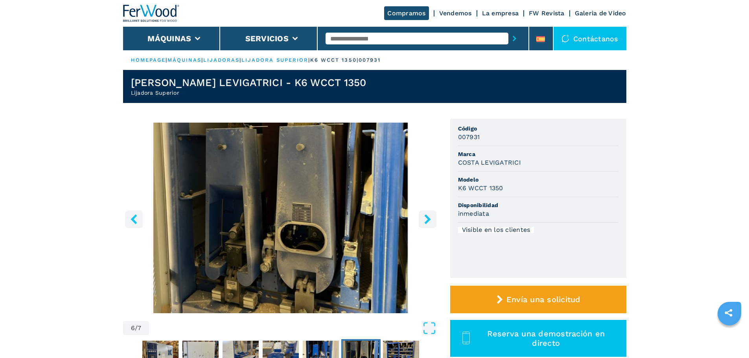
click at [425, 221] on icon "right-button" at bounding box center [428, 219] width 10 height 10
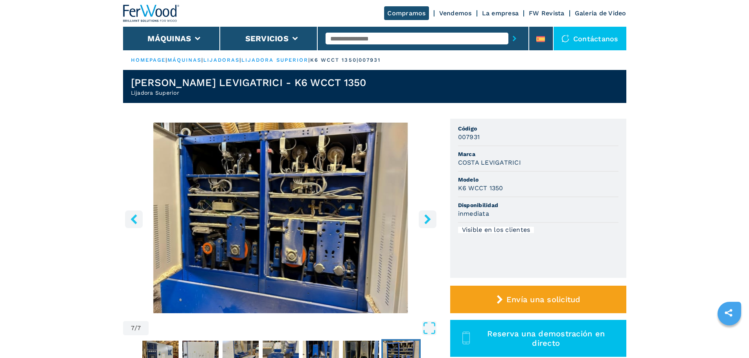
click at [425, 221] on icon "right-button" at bounding box center [428, 219] width 10 height 10
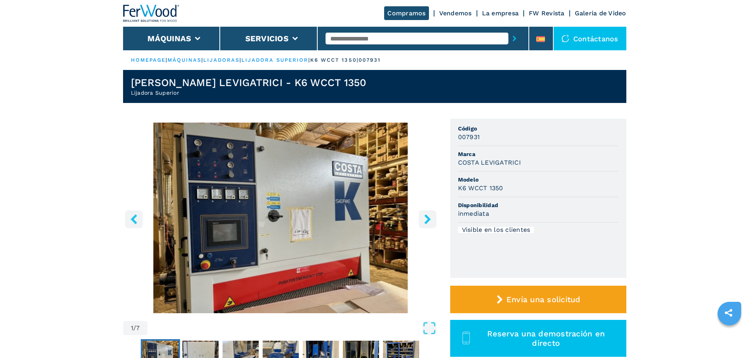
click at [425, 221] on icon "right-button" at bounding box center [428, 219] width 10 height 10
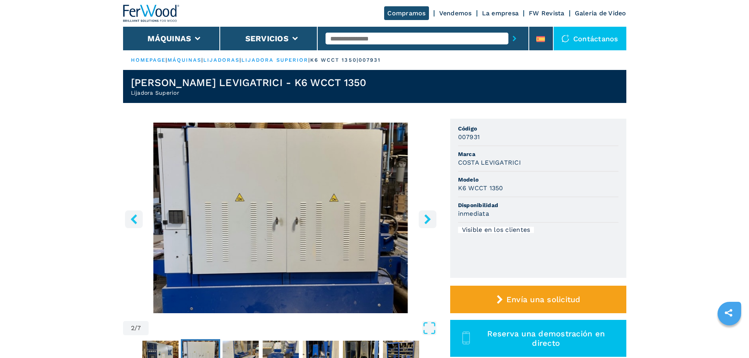
click at [425, 221] on icon "right-button" at bounding box center [428, 219] width 10 height 10
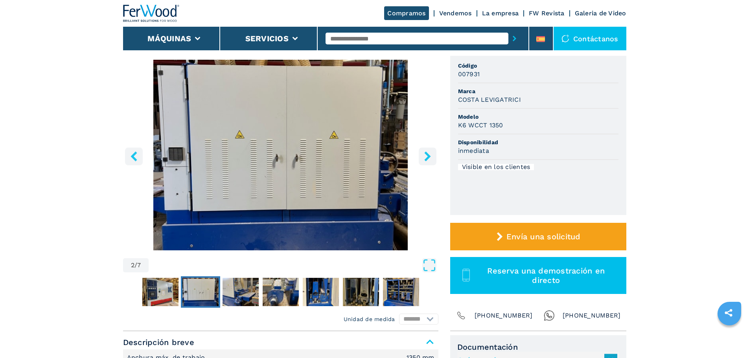
scroll to position [157, 0]
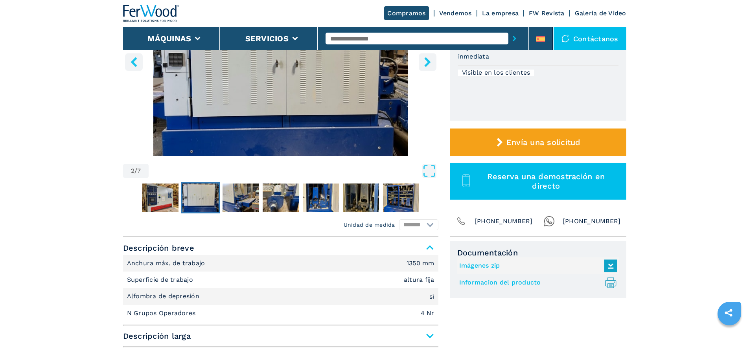
click at [484, 282] on link "Informacion del producto .prefix__st0{stroke-linecap:round;stroke-linejoin:roun…" at bounding box center [536, 282] width 154 height 13
click at [429, 60] on icon "right-button" at bounding box center [428, 62] width 10 height 10
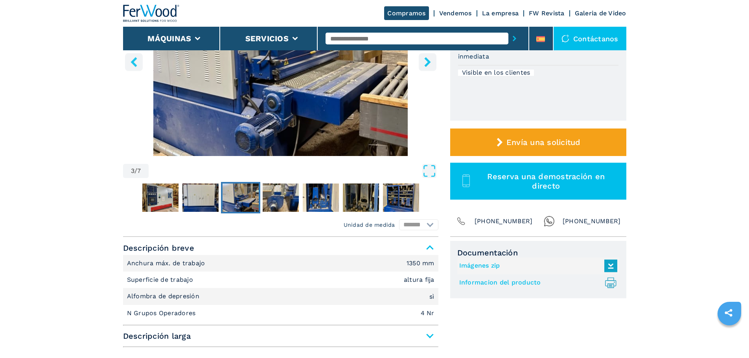
click at [429, 61] on icon "right-button" at bounding box center [428, 62] width 10 height 10
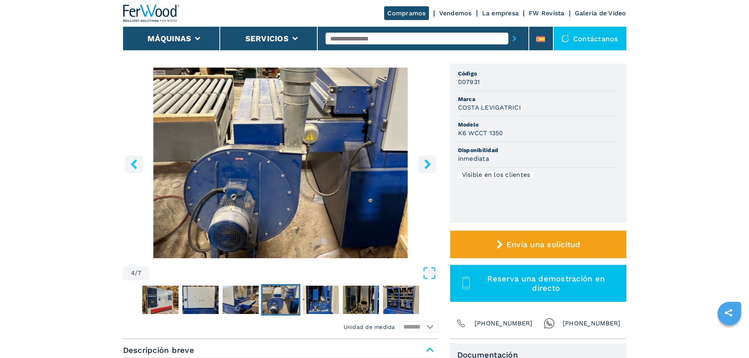
scroll to position [39, 0]
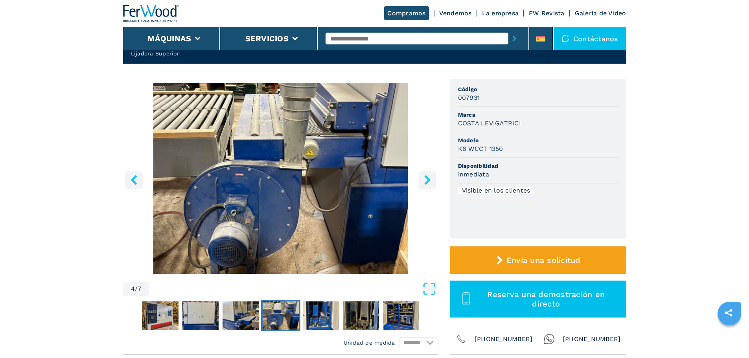
click at [423, 179] on icon "right-button" at bounding box center [428, 180] width 10 height 10
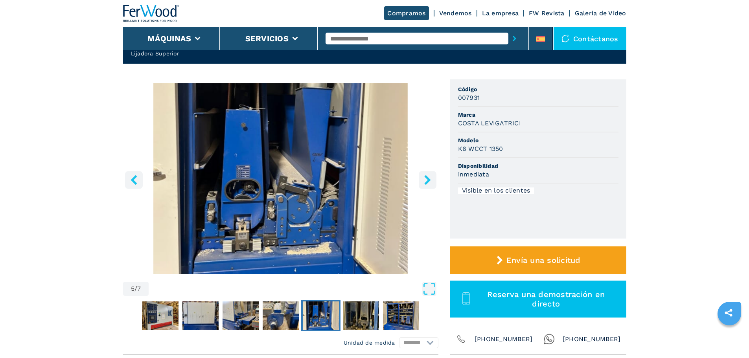
click at [423, 179] on icon "right-button" at bounding box center [428, 180] width 10 height 10
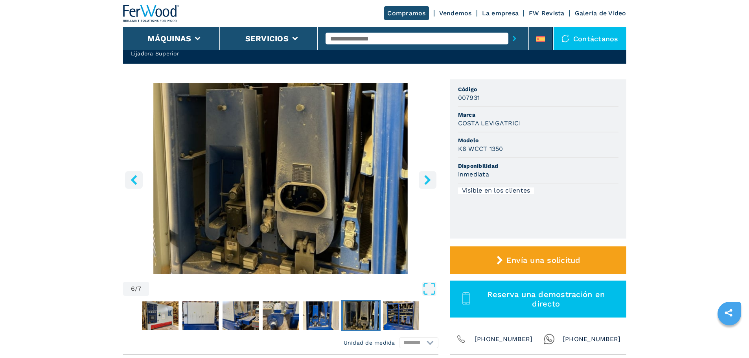
click at [424, 179] on icon "right-button" at bounding box center [428, 180] width 10 height 10
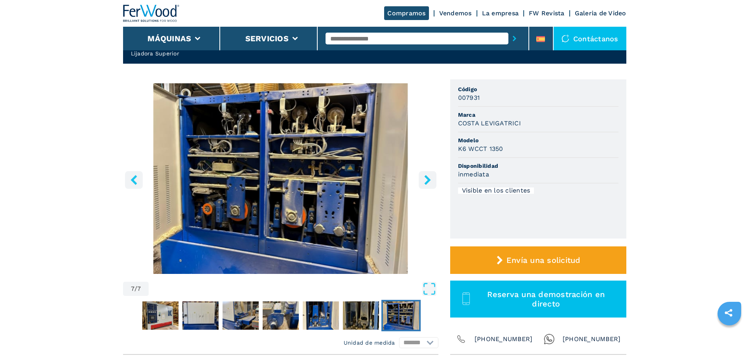
click at [424, 180] on icon "right-button" at bounding box center [428, 180] width 10 height 10
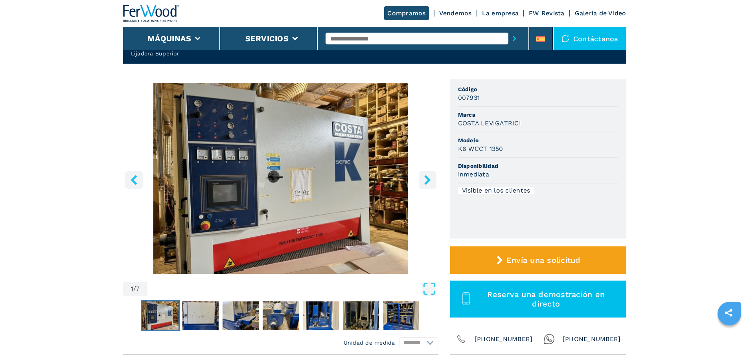
click at [424, 180] on icon "right-button" at bounding box center [428, 180] width 10 height 10
select select "*********"
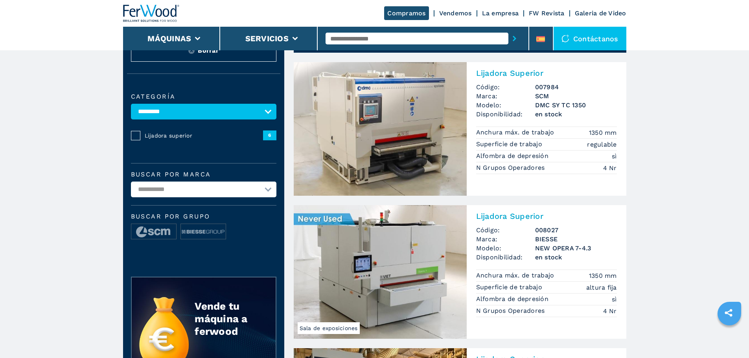
scroll to position [39, 0]
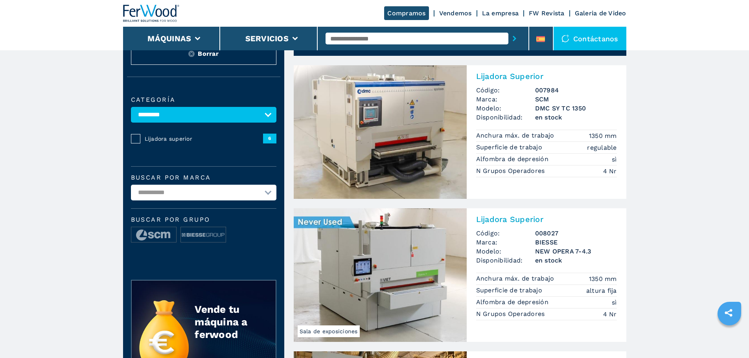
click at [364, 130] on img at bounding box center [380, 132] width 173 height 134
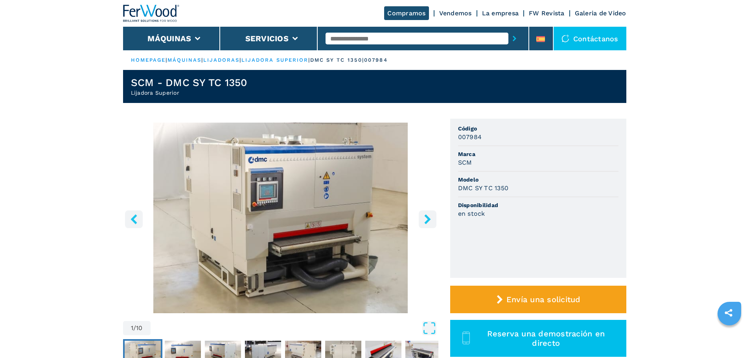
click at [428, 217] on icon "right-button" at bounding box center [427, 219] width 6 height 10
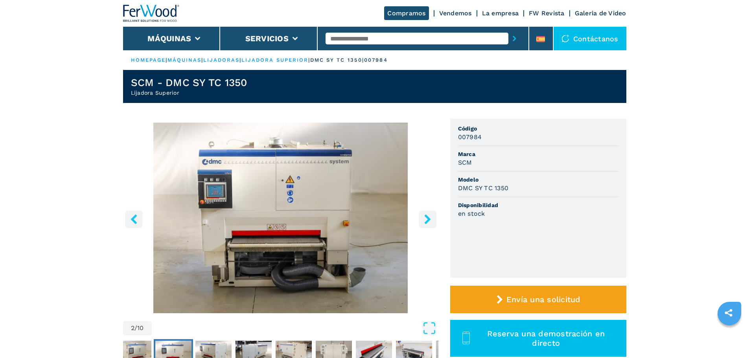
click at [428, 217] on icon "right-button" at bounding box center [427, 219] width 6 height 10
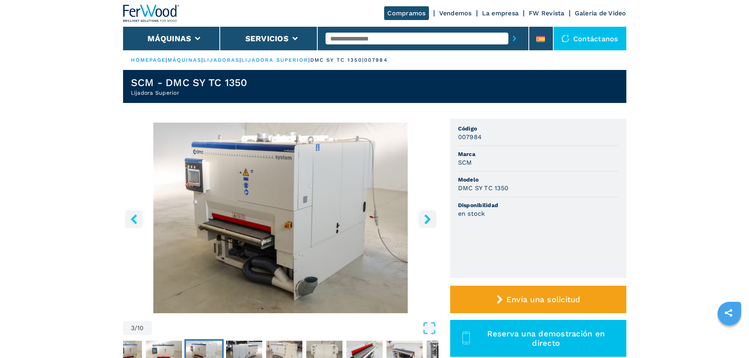
click at [428, 217] on icon "right-button" at bounding box center [427, 219] width 6 height 10
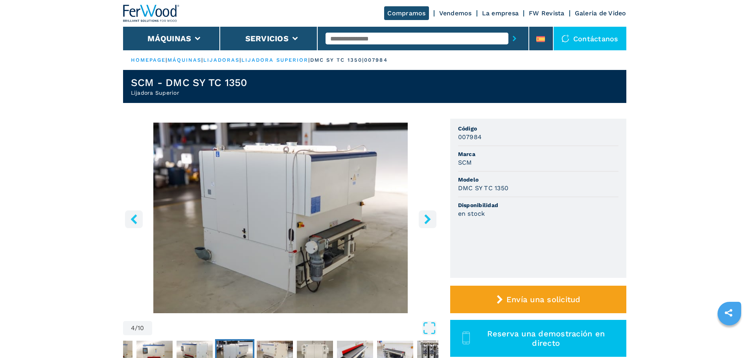
click at [428, 217] on icon "right-button" at bounding box center [427, 219] width 6 height 10
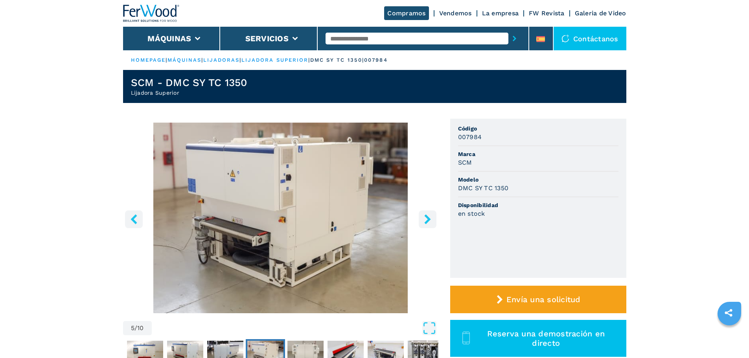
click at [428, 217] on icon "right-button" at bounding box center [427, 219] width 6 height 10
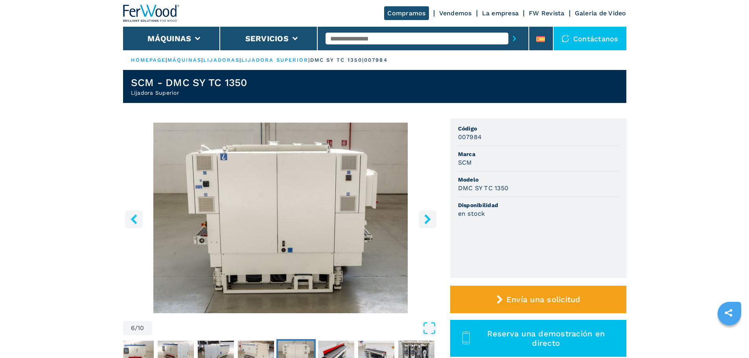
click at [428, 217] on icon "right-button" at bounding box center [427, 219] width 6 height 10
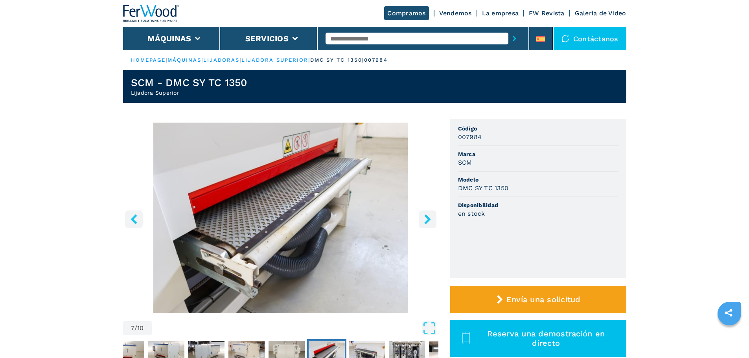
click at [428, 217] on icon "right-button" at bounding box center [427, 219] width 6 height 10
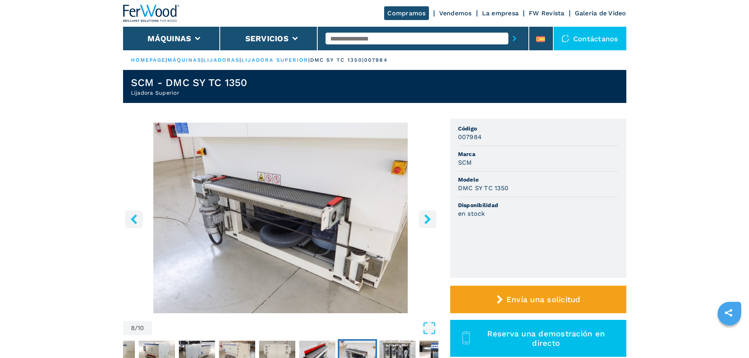
click at [428, 217] on icon "right-button" at bounding box center [427, 219] width 6 height 10
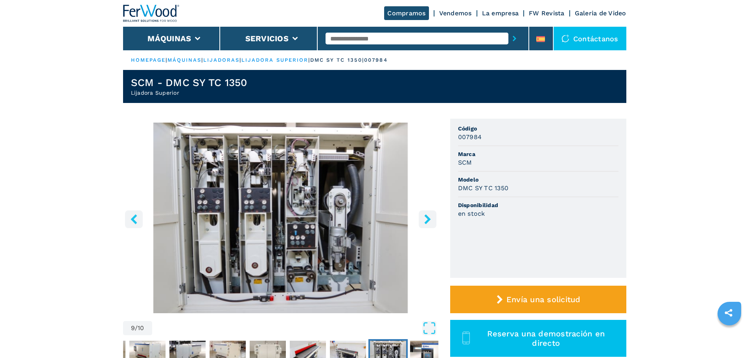
click at [428, 217] on icon "right-button" at bounding box center [427, 219] width 6 height 10
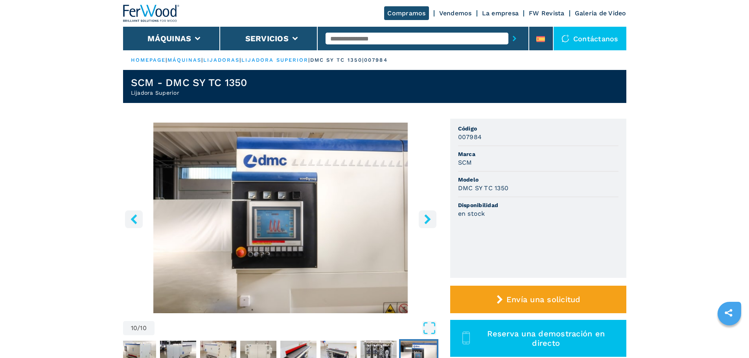
click at [428, 217] on icon "right-button" at bounding box center [427, 219] width 6 height 10
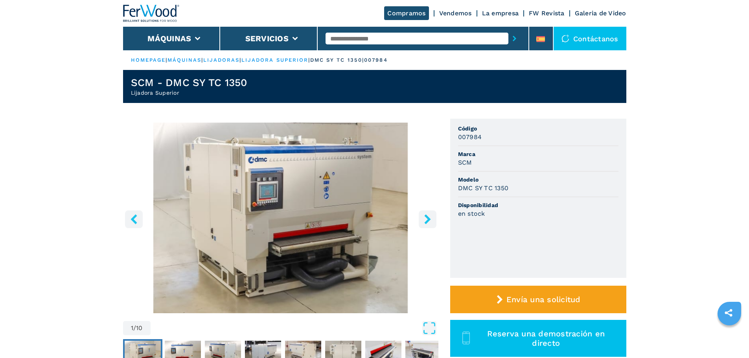
click at [428, 217] on icon "right-button" at bounding box center [427, 219] width 6 height 10
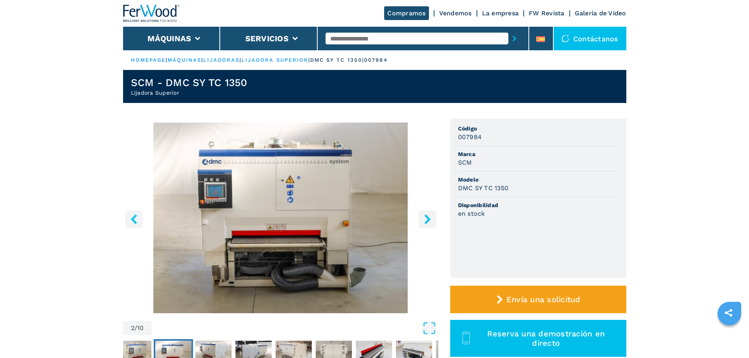
click at [428, 217] on icon "right-button" at bounding box center [427, 219] width 6 height 10
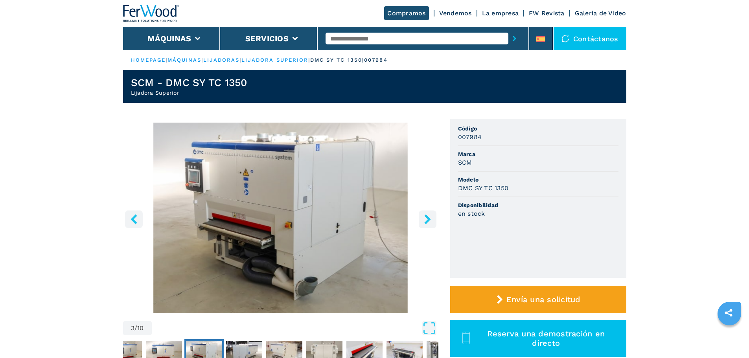
click at [428, 217] on icon "right-button" at bounding box center [427, 219] width 6 height 10
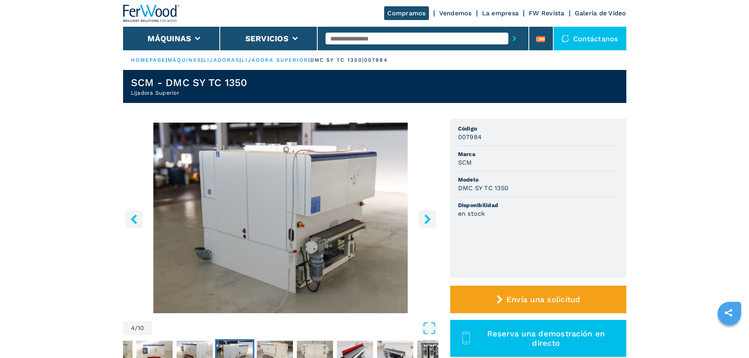
click at [428, 217] on icon "right-button" at bounding box center [427, 219] width 6 height 10
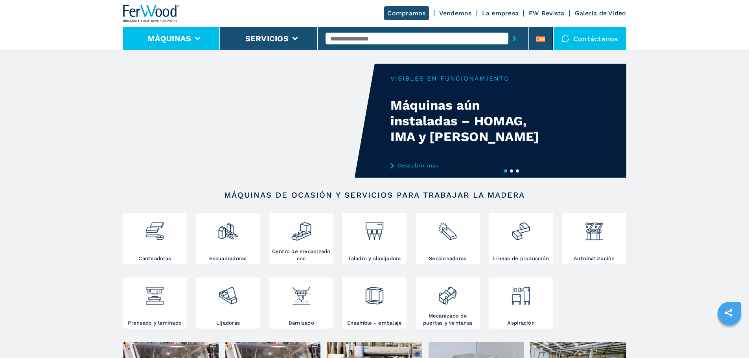
click at [199, 40] on icon at bounding box center [198, 39] width 6 height 4
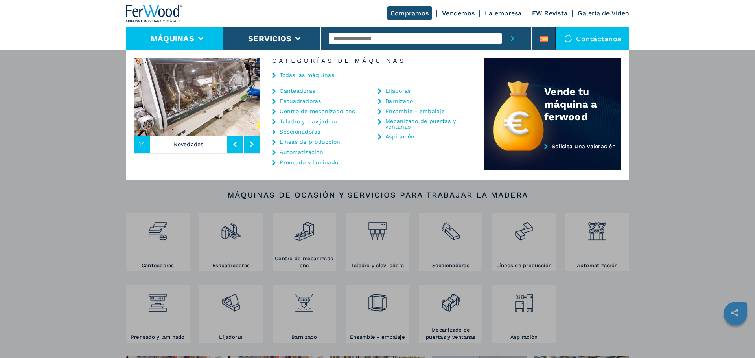
click at [393, 92] on link "Lijadoras" at bounding box center [397, 91] width 25 height 6
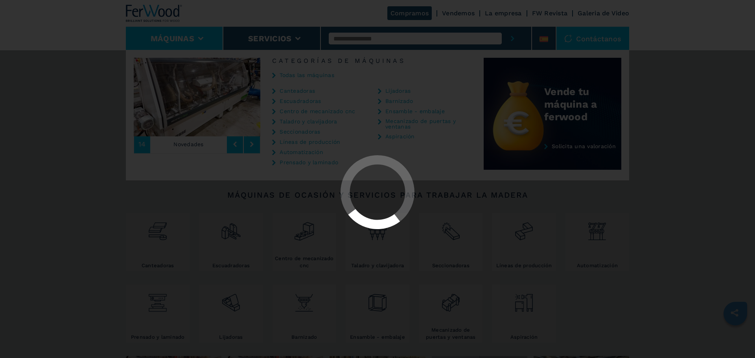
select select "*********"
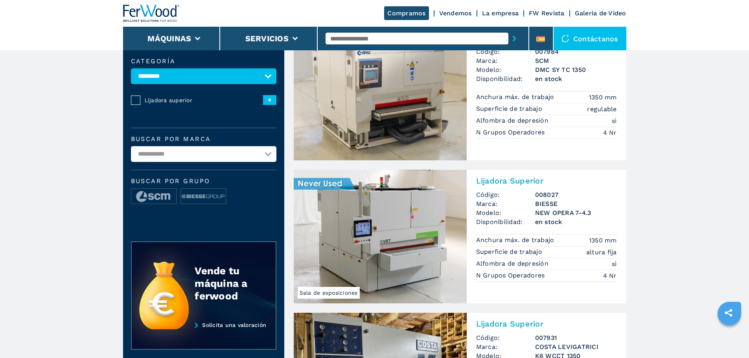
scroll to position [79, 0]
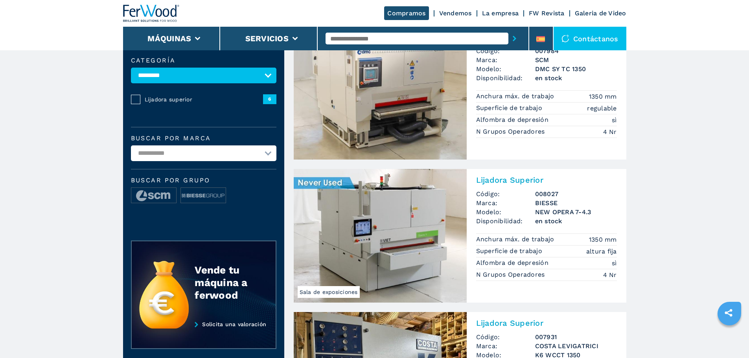
click at [363, 231] on img at bounding box center [380, 236] width 173 height 134
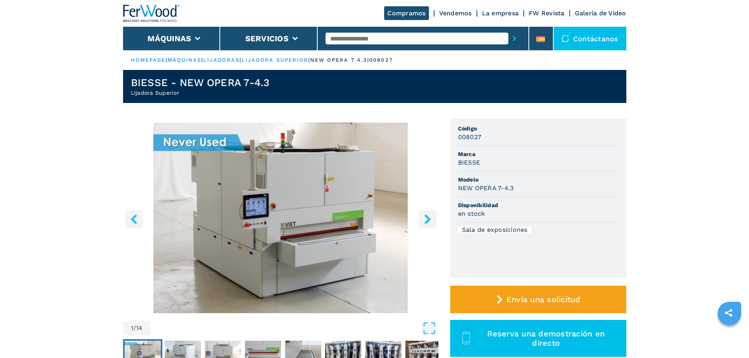
click at [429, 221] on icon "right-button" at bounding box center [428, 219] width 10 height 10
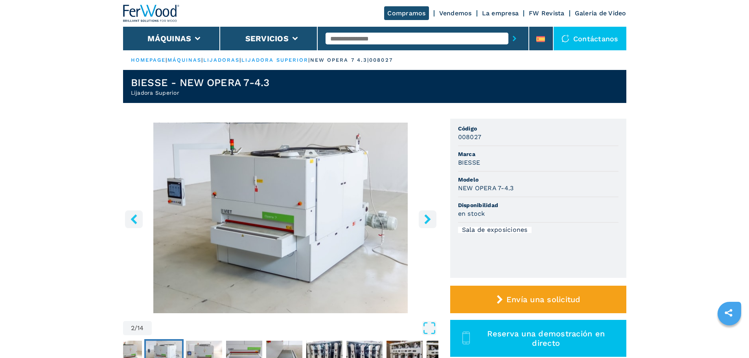
click at [429, 221] on icon "right-button" at bounding box center [428, 219] width 10 height 10
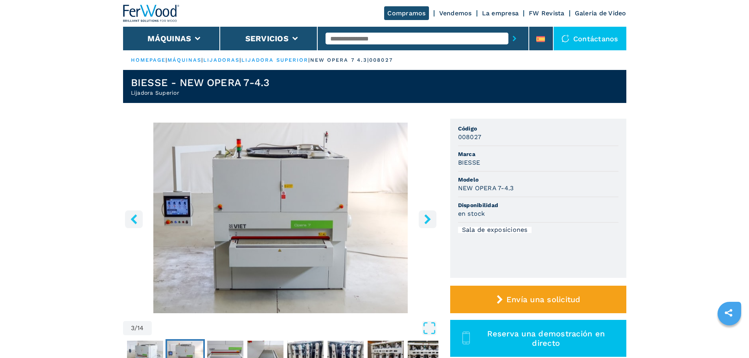
click at [426, 221] on icon "right-button" at bounding box center [428, 219] width 10 height 10
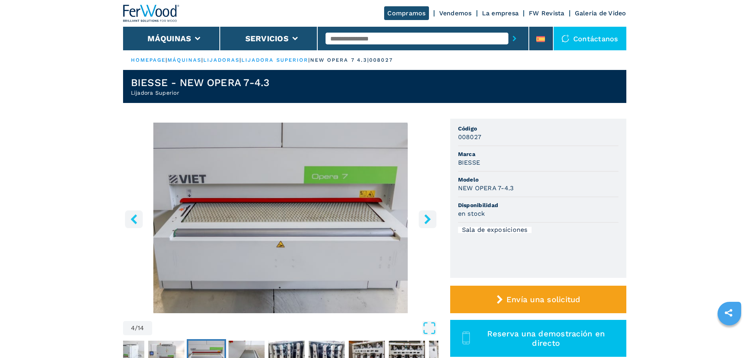
click at [426, 221] on icon "right-button" at bounding box center [428, 219] width 10 height 10
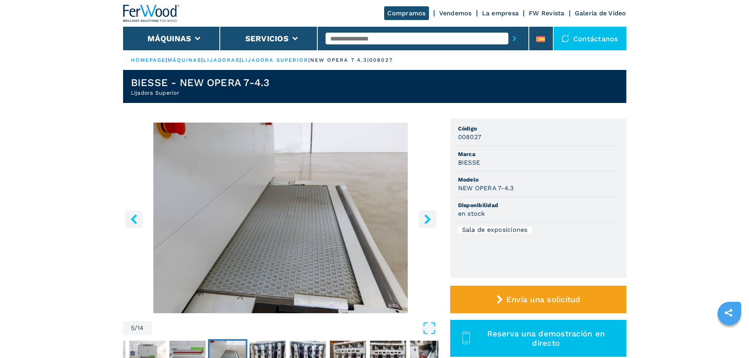
click at [426, 221] on icon "right-button" at bounding box center [428, 219] width 10 height 10
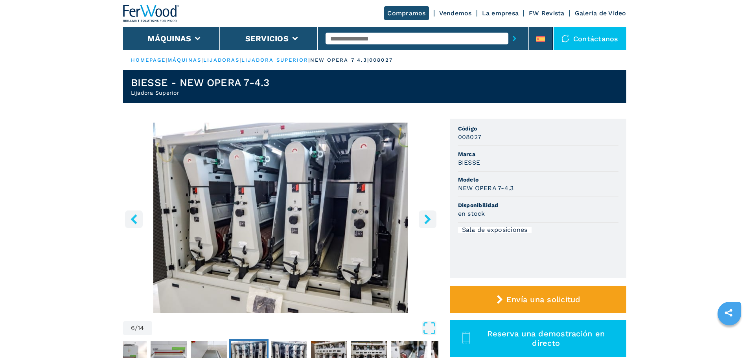
click at [426, 221] on icon "right-button" at bounding box center [428, 219] width 10 height 10
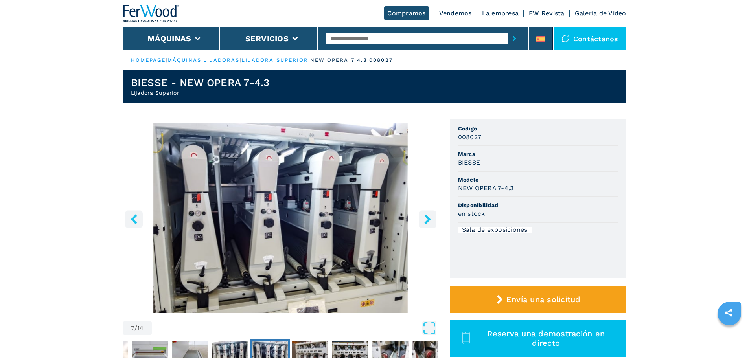
click at [426, 221] on icon "right-button" at bounding box center [428, 219] width 10 height 10
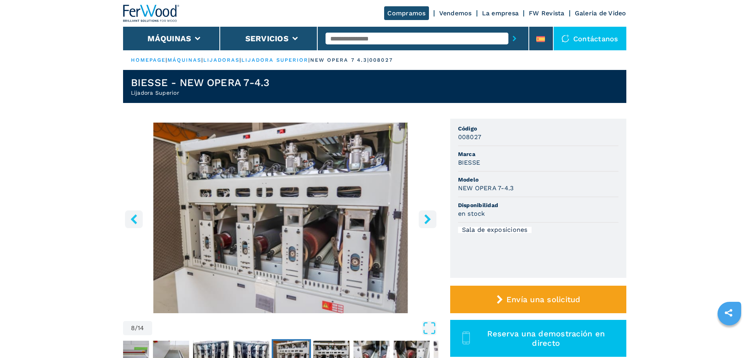
click at [426, 221] on icon "right-button" at bounding box center [428, 219] width 10 height 10
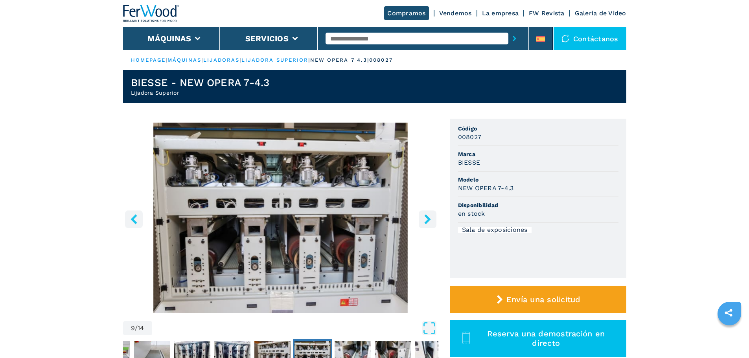
click at [426, 221] on icon "right-button" at bounding box center [428, 219] width 10 height 10
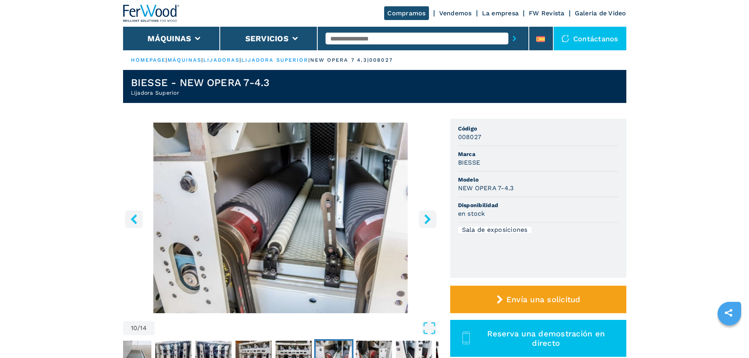
click at [426, 221] on icon "right-button" at bounding box center [428, 219] width 10 height 10
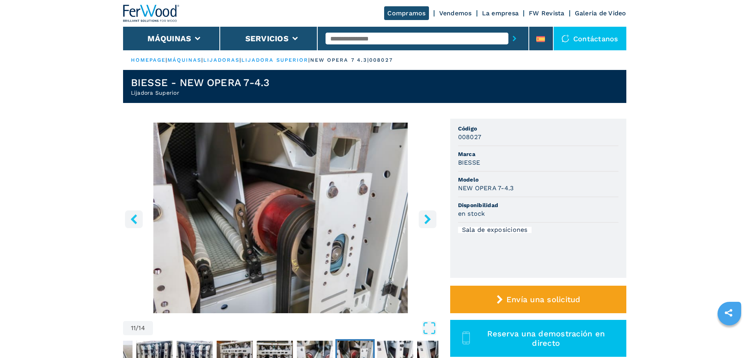
click at [426, 221] on icon "right-button" at bounding box center [428, 219] width 10 height 10
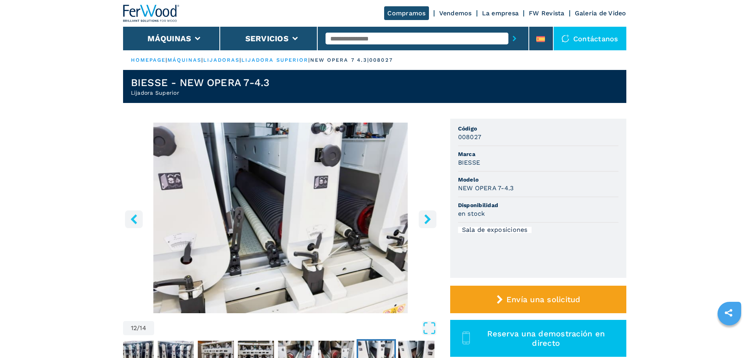
click at [136, 217] on icon "left-button" at bounding box center [134, 219] width 10 height 10
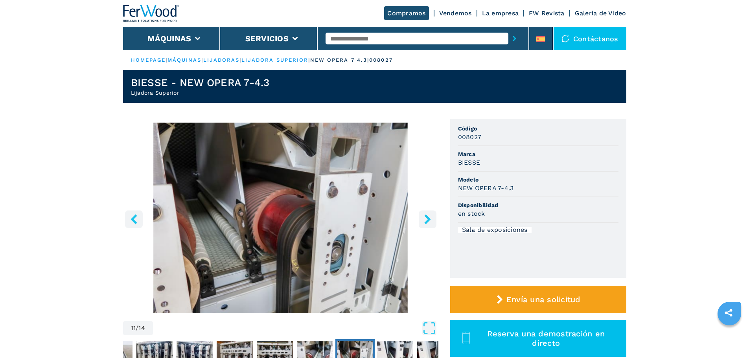
click at [129, 216] on button "left-button" at bounding box center [134, 219] width 18 height 18
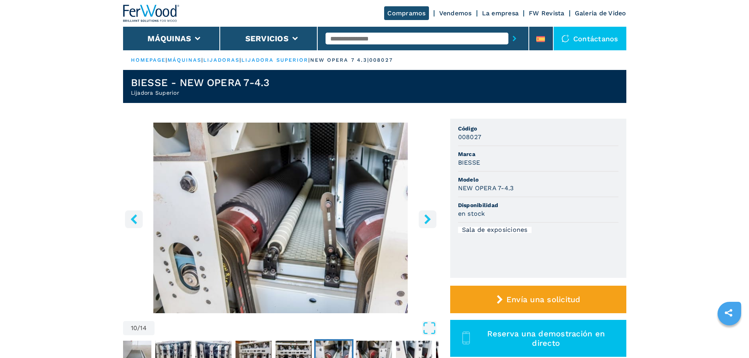
click at [131, 221] on icon "left-button" at bounding box center [134, 219] width 10 height 10
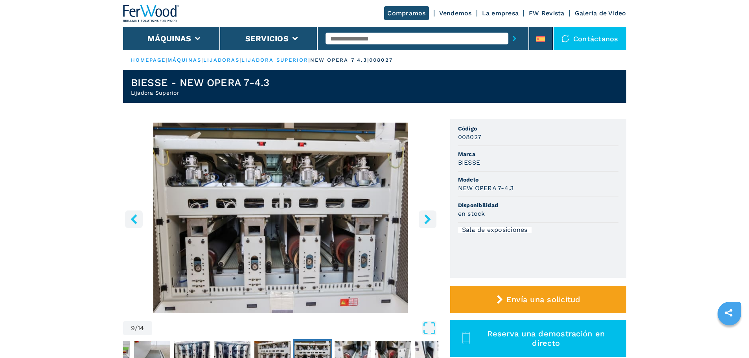
click at [131, 221] on icon "left-button" at bounding box center [134, 219] width 10 height 10
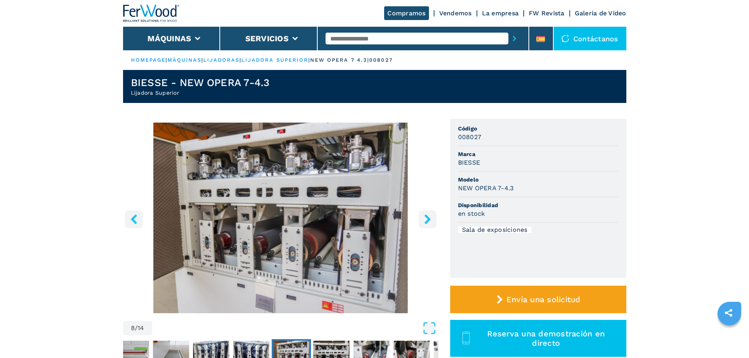
click at [131, 221] on icon "left-button" at bounding box center [134, 219] width 10 height 10
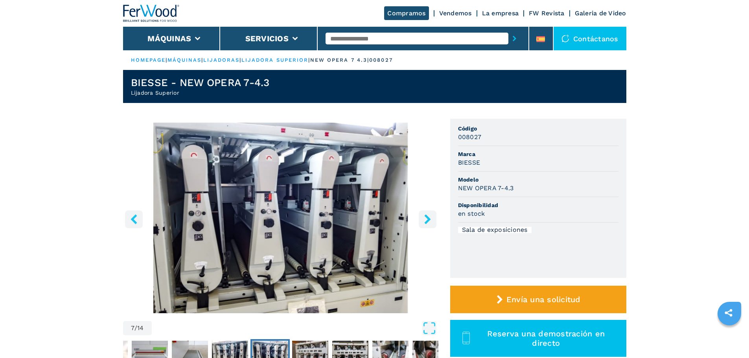
click at [131, 221] on icon "left-button" at bounding box center [134, 219] width 10 height 10
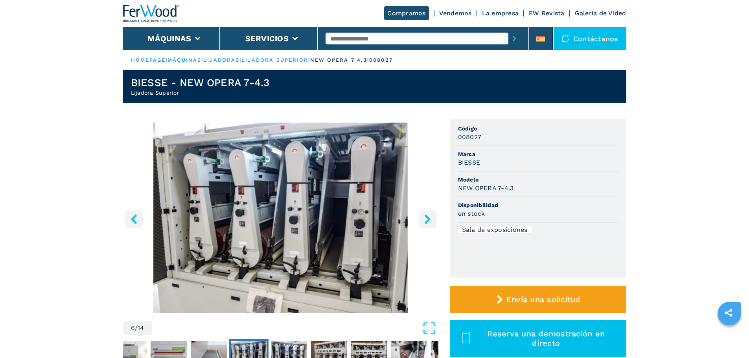
click at [131, 221] on icon "left-button" at bounding box center [134, 219] width 10 height 10
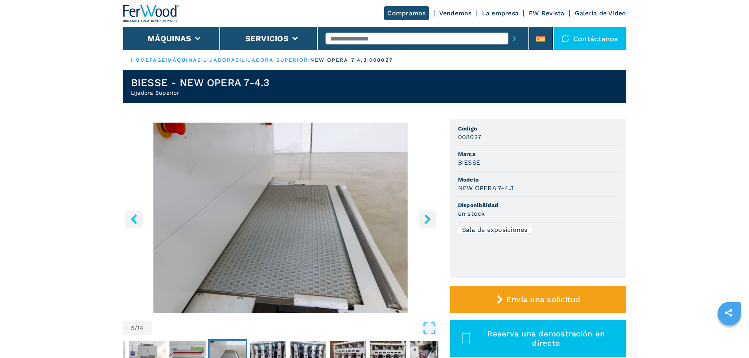
click at [131, 219] on icon "left-button" at bounding box center [134, 219] width 6 height 10
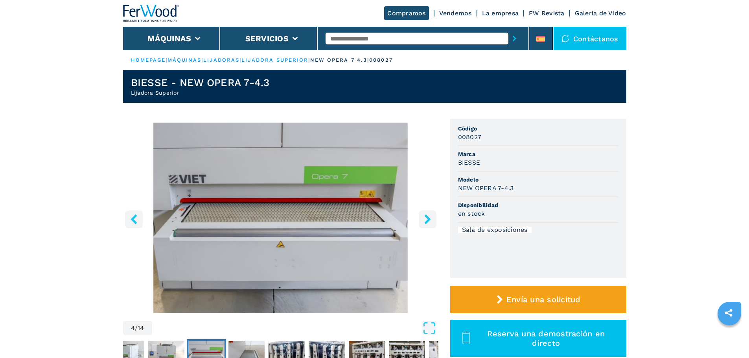
click at [131, 219] on icon "left-button" at bounding box center [134, 219] width 6 height 10
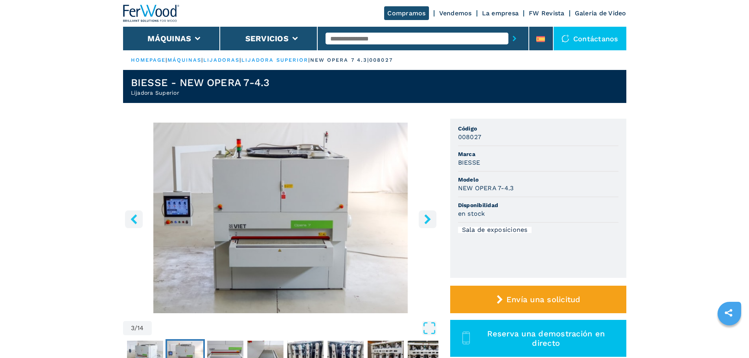
click at [131, 219] on icon "left-button" at bounding box center [134, 219] width 6 height 10
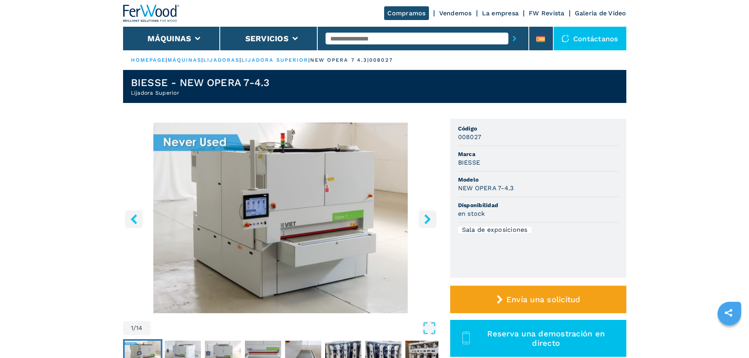
select select "*********"
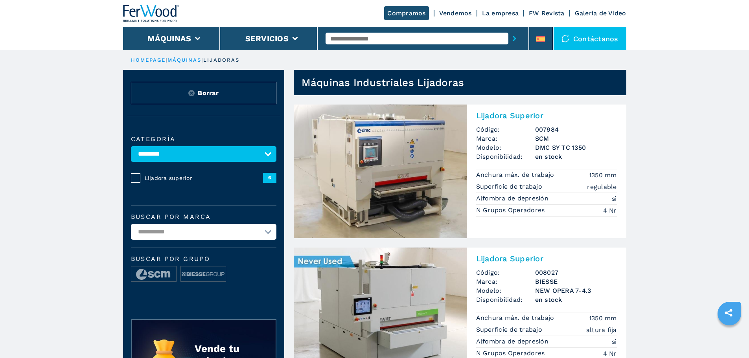
click at [391, 147] on img at bounding box center [380, 172] width 173 height 134
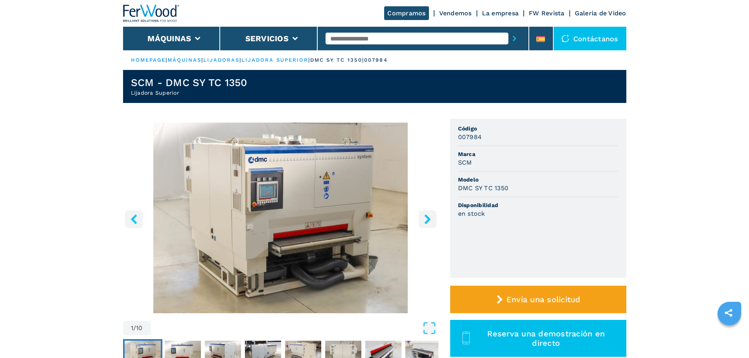
select select "*********"
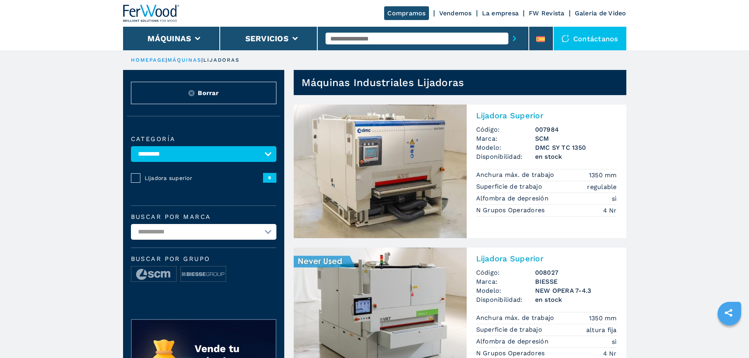
click at [404, 286] on img at bounding box center [380, 315] width 173 height 134
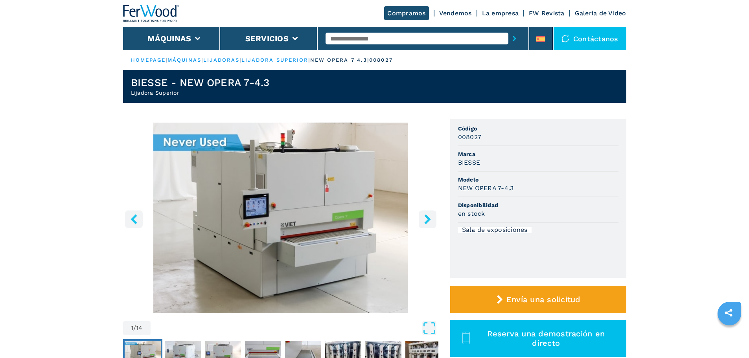
click at [353, 41] on input "text" at bounding box center [417, 39] width 183 height 12
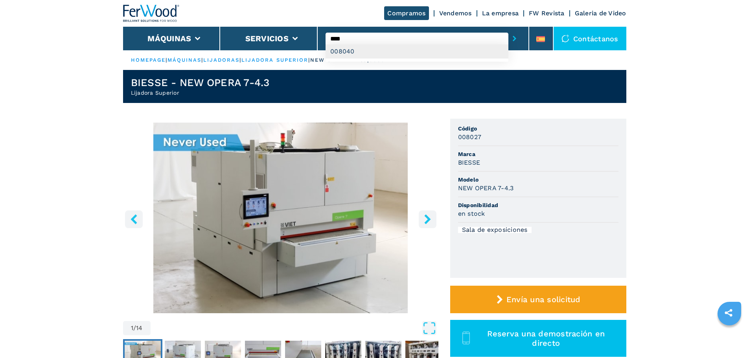
click at [349, 50] on div "008040" at bounding box center [417, 51] width 183 height 14
type input "******"
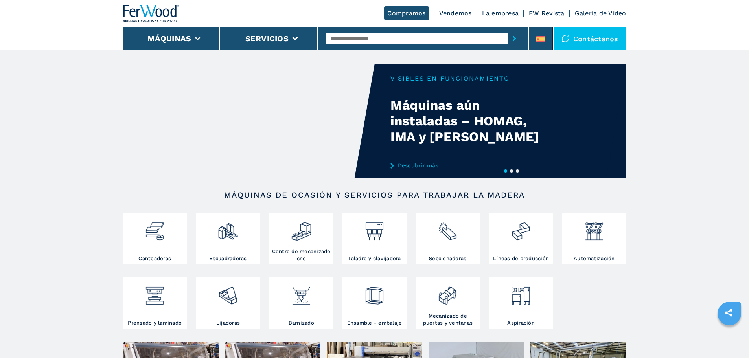
click at [372, 36] on input "text" at bounding box center [417, 39] width 183 height 12
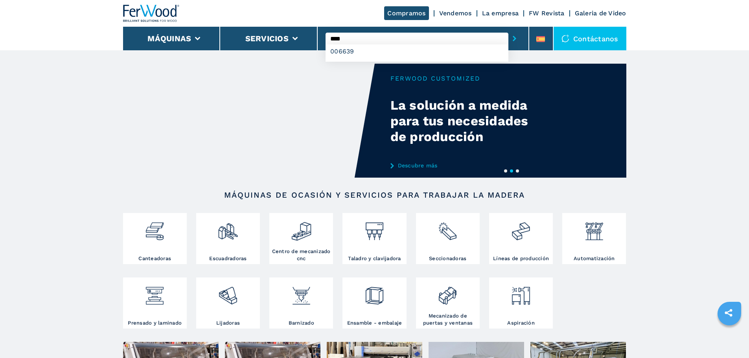
type input "****"
click at [508, 29] on button "submit-button" at bounding box center [514, 38] width 12 height 18
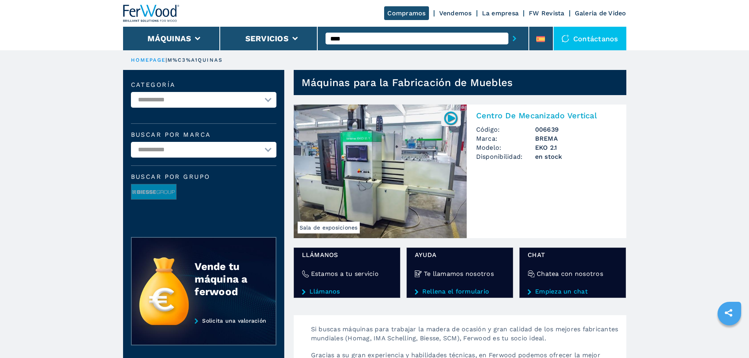
click at [352, 145] on img at bounding box center [380, 172] width 173 height 134
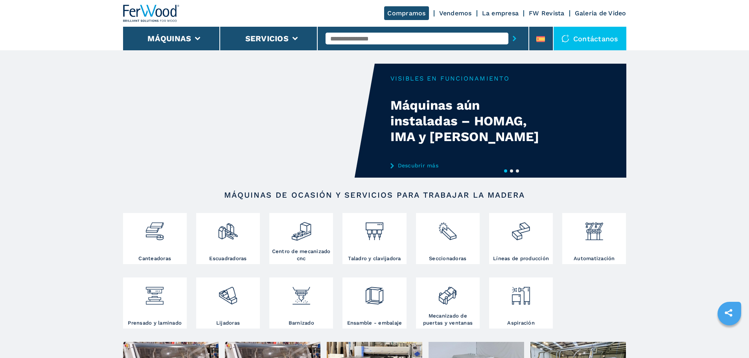
click at [339, 39] on input "text" at bounding box center [417, 39] width 183 height 12
type input "****"
click at [508, 29] on button "submit-button" at bounding box center [514, 38] width 12 height 18
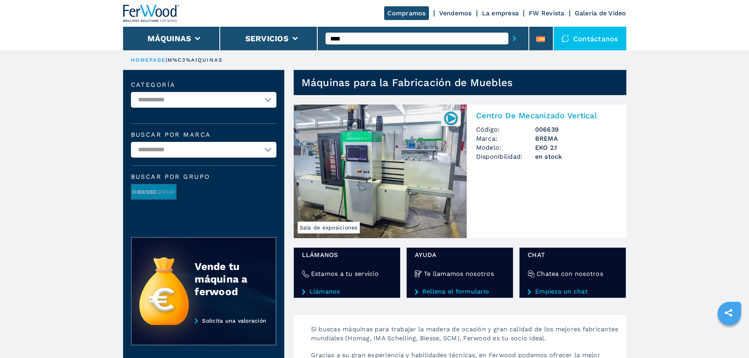
click at [350, 180] on img at bounding box center [380, 172] width 173 height 134
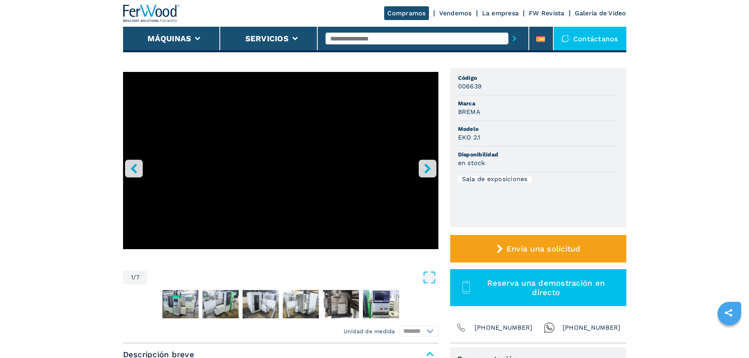
scroll to position [197, 0]
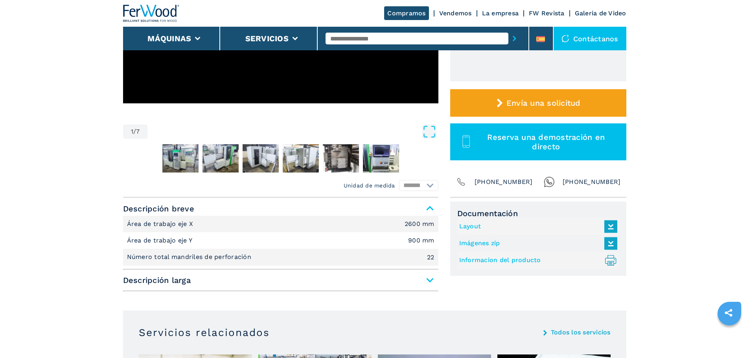
click at [427, 279] on span "Descripción larga" at bounding box center [280, 280] width 315 height 14
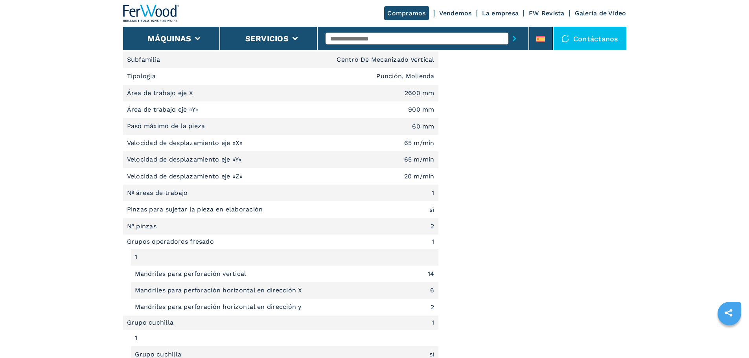
scroll to position [236, 0]
